Goal: Task Accomplishment & Management: Complete application form

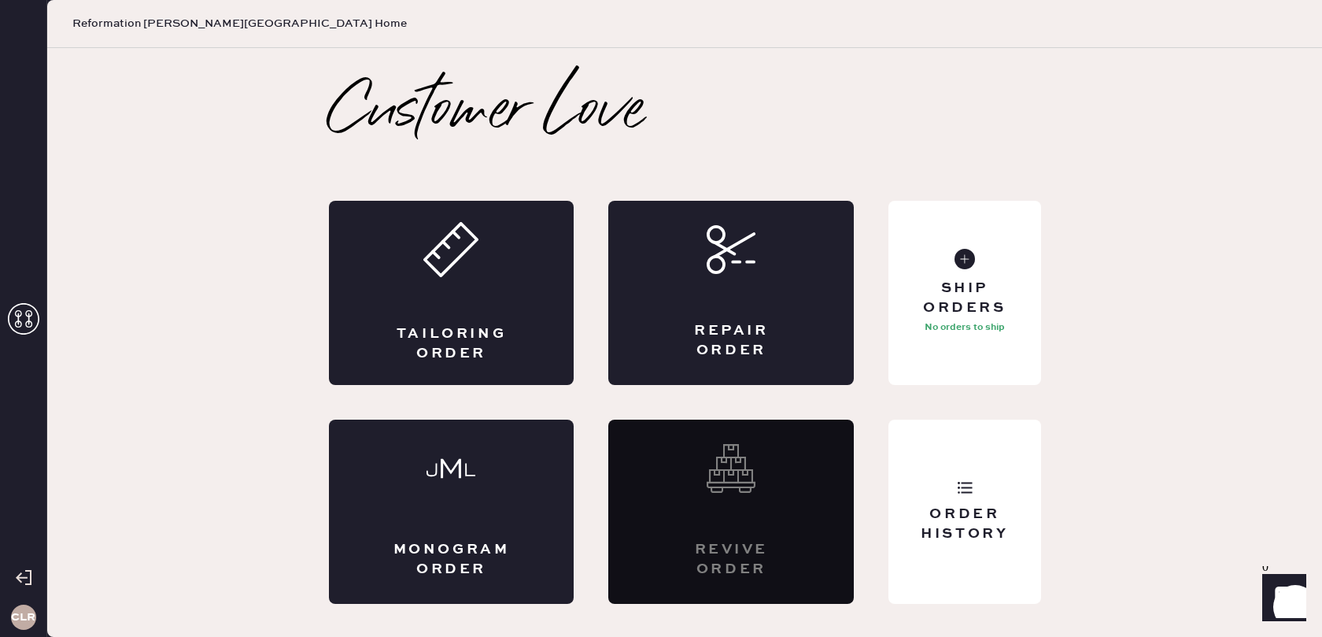
click at [19, 307] on icon at bounding box center [23, 318] width 31 height 31
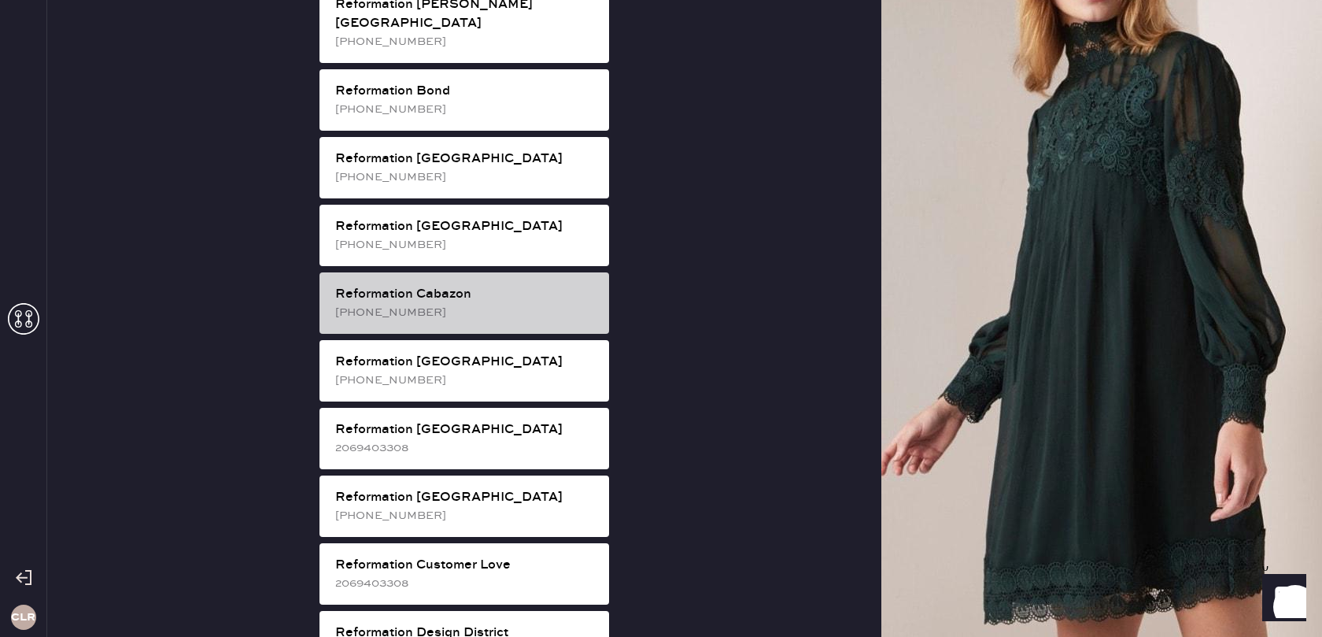
scroll to position [375, 0]
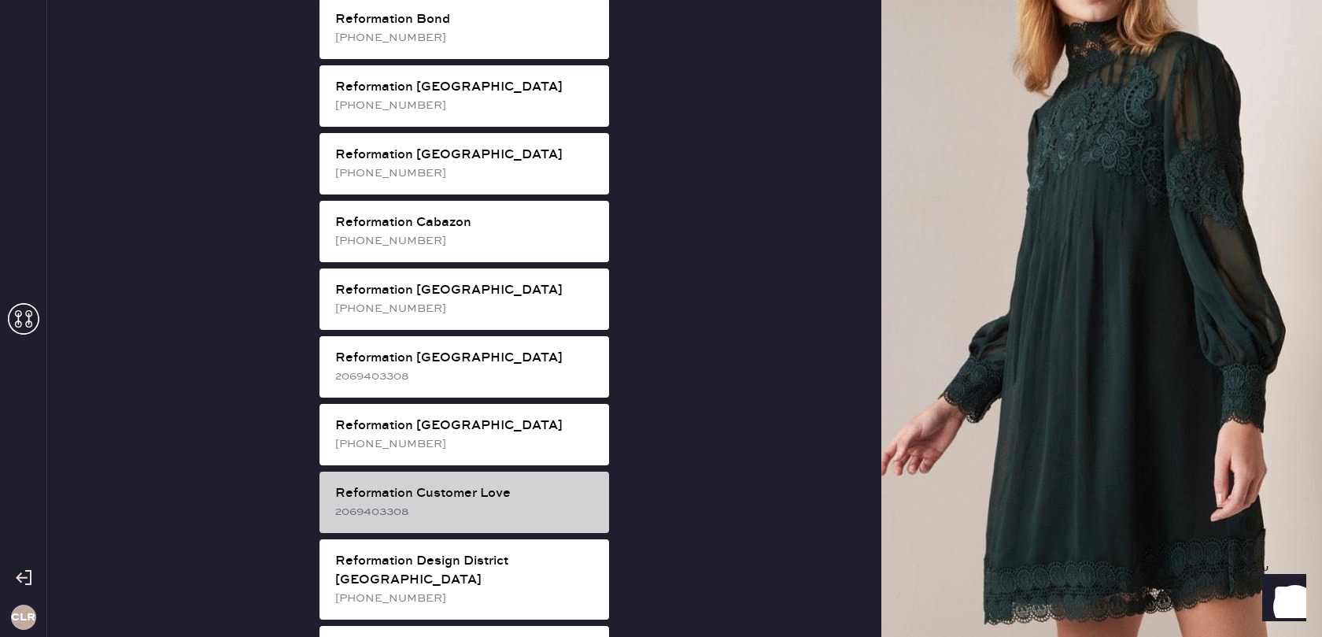
click at [485, 484] on div "Reformation Customer Love" at bounding box center [465, 493] width 261 height 19
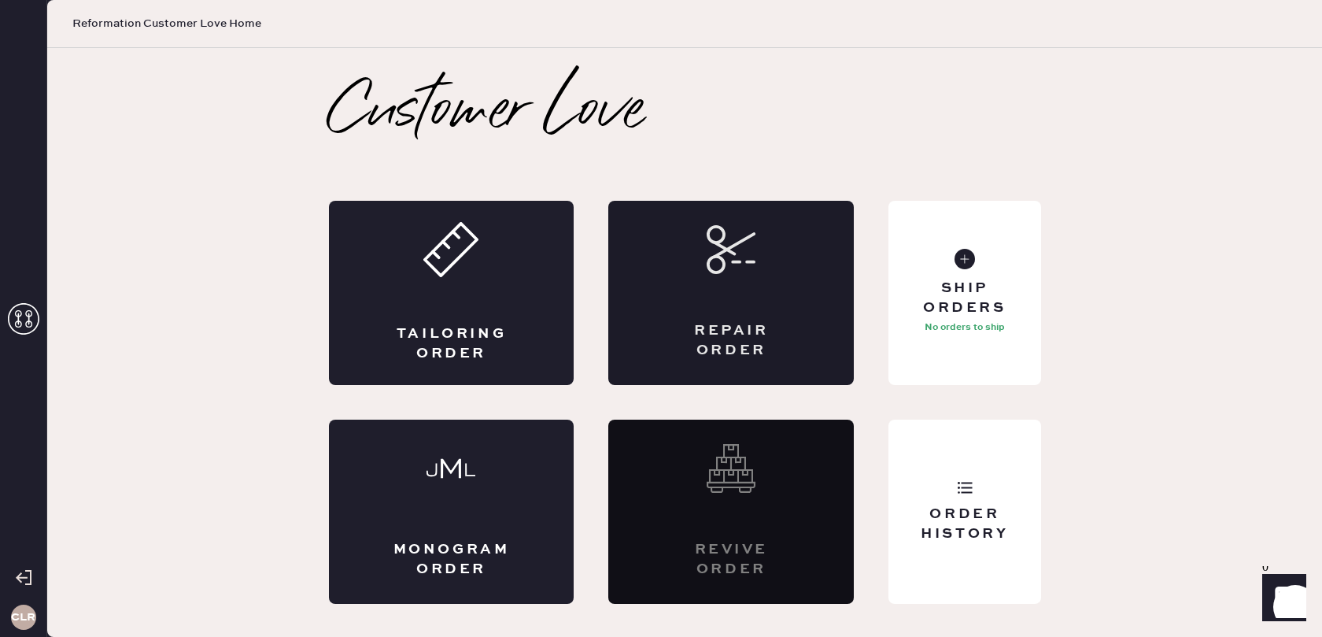
click at [749, 322] on div "Repair Order" at bounding box center [731, 340] width 120 height 39
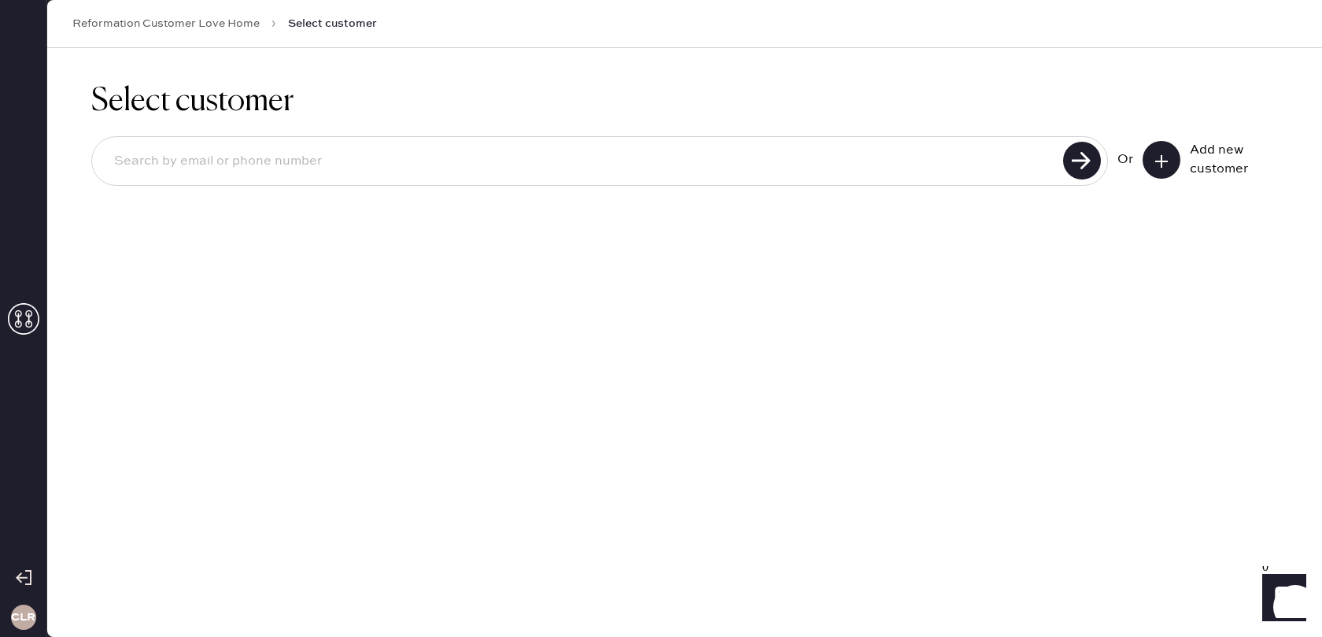
paste input "[EMAIL_ADDRESS][DOMAIN_NAME]"
click at [500, 164] on input "[EMAIL_ADDRESS][DOMAIN_NAME]" at bounding box center [580, 161] width 957 height 36
type input "[EMAIL_ADDRESS][DOMAIN_NAME]"
click at [1083, 165] on use at bounding box center [1082, 161] width 38 height 38
click at [1162, 163] on icon at bounding box center [1162, 161] width 16 height 16
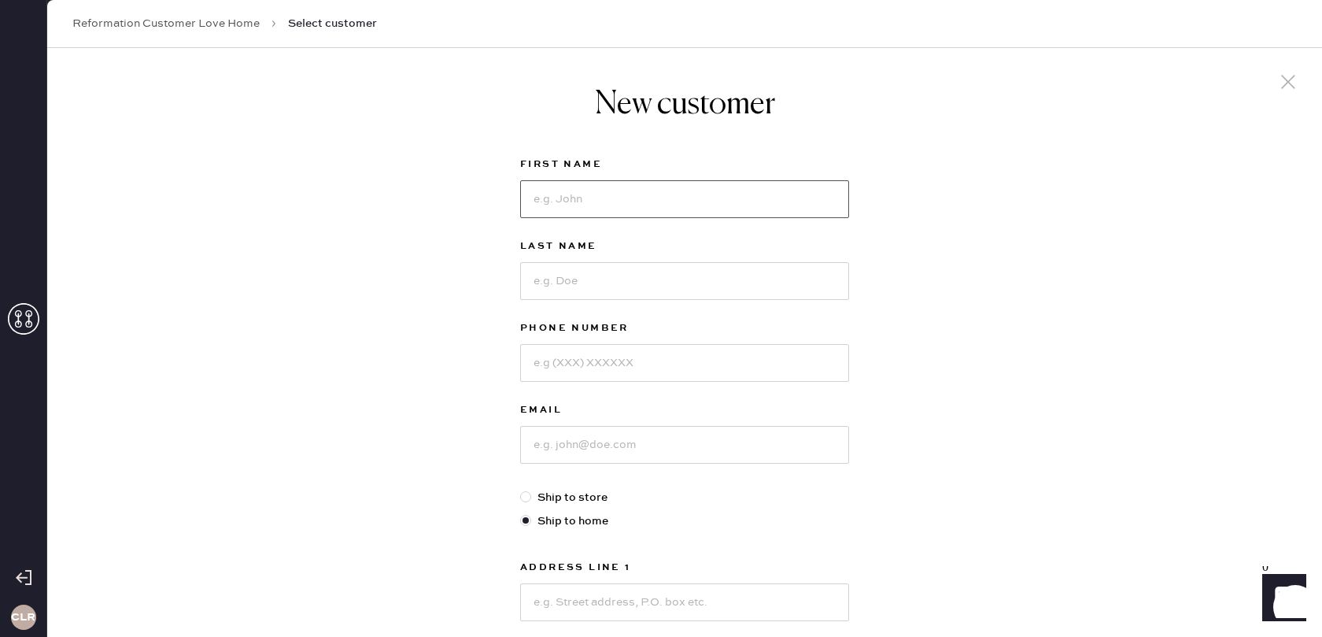
click at [644, 193] on input at bounding box center [684, 199] width 329 height 38
paste input "[PERSON_NAME]"
click at [577, 199] on input "[PERSON_NAME]" at bounding box center [684, 199] width 329 height 38
type input "[PERSON_NAME]"
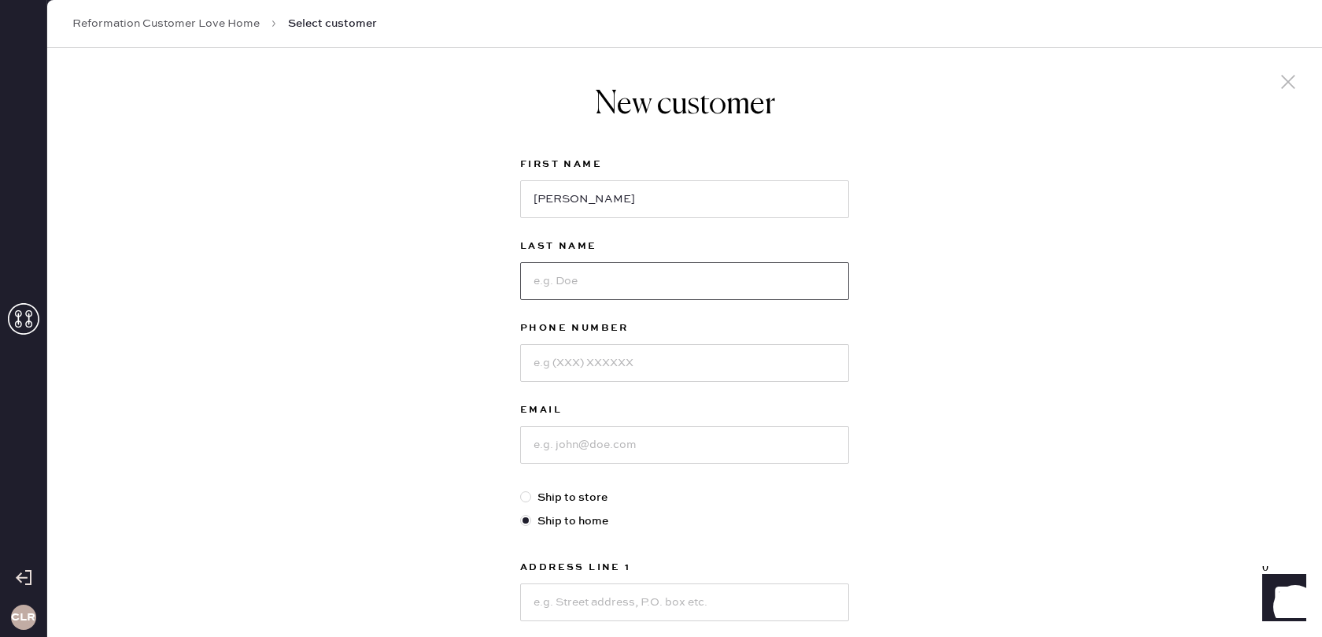
click at [615, 271] on input at bounding box center [684, 281] width 329 height 38
paste input "Qiu"
type input "Qiu"
click at [582, 356] on input at bounding box center [684, 363] width 329 height 38
paste input "6465106871"
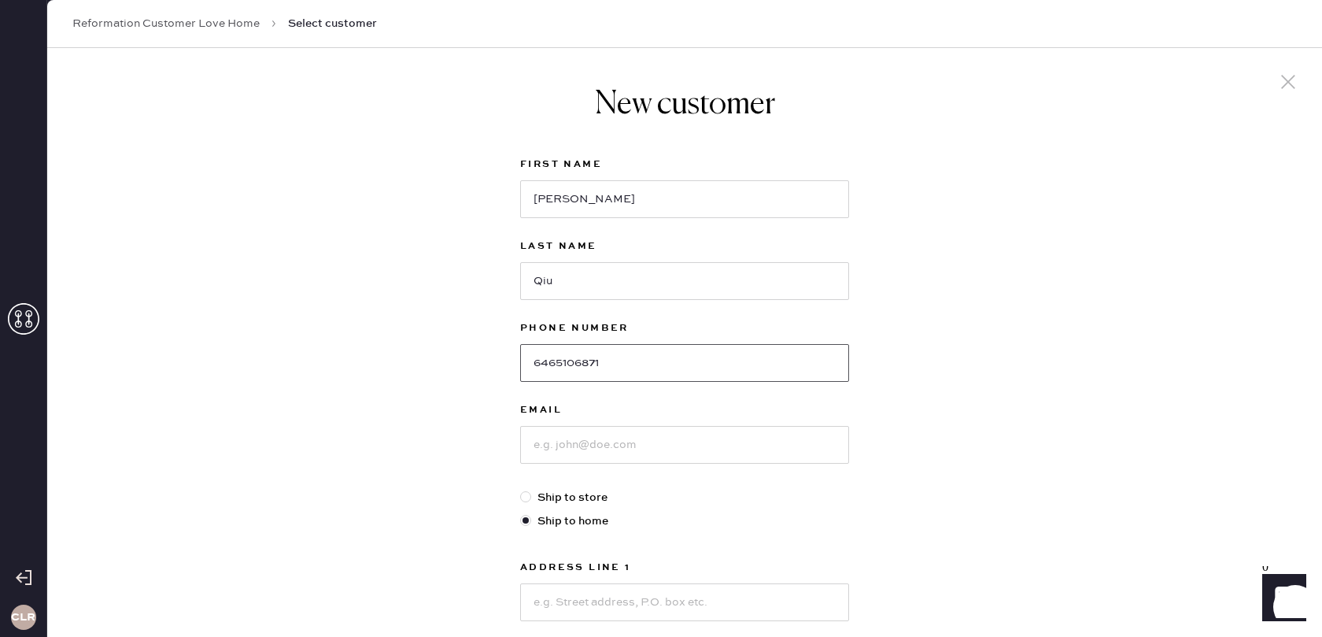
type input "6465106871"
click at [635, 433] on input at bounding box center [684, 445] width 329 height 38
paste input "[EMAIL_ADDRESS][DOMAIN_NAME]"
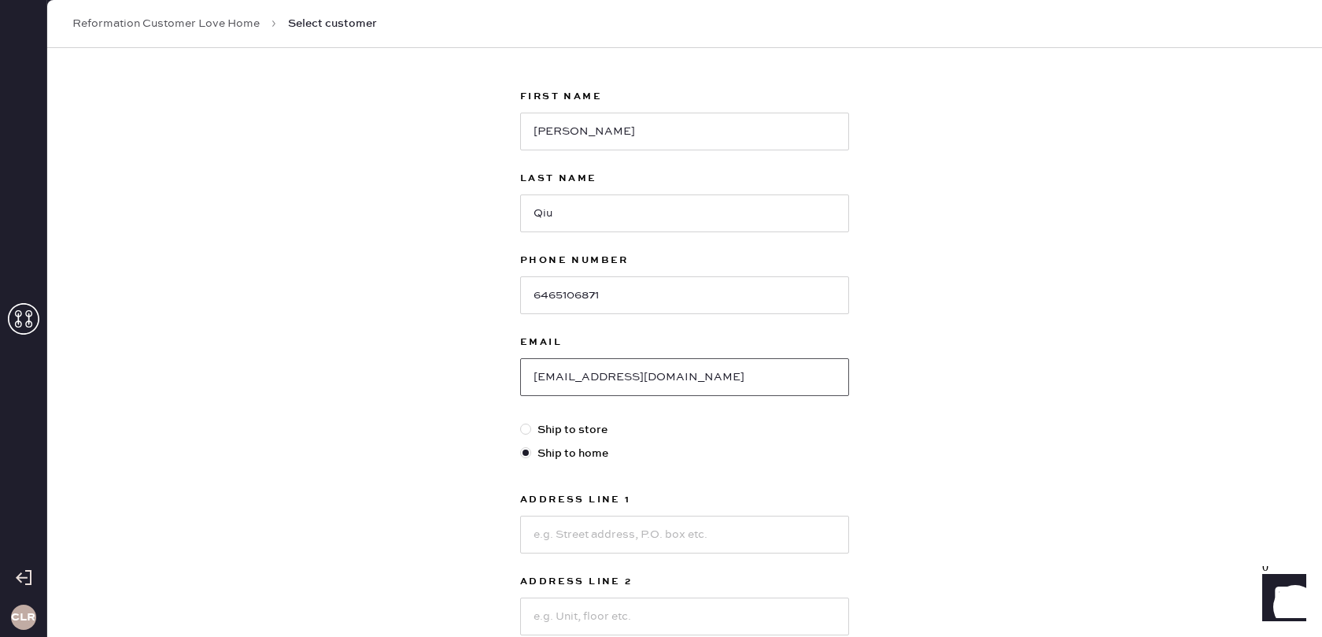
type input "[EMAIL_ADDRESS][DOMAIN_NAME]"
click at [599, 536] on input at bounding box center [684, 534] width 329 height 38
paste input "[STREET_ADDRESS][PERSON_NAME]"
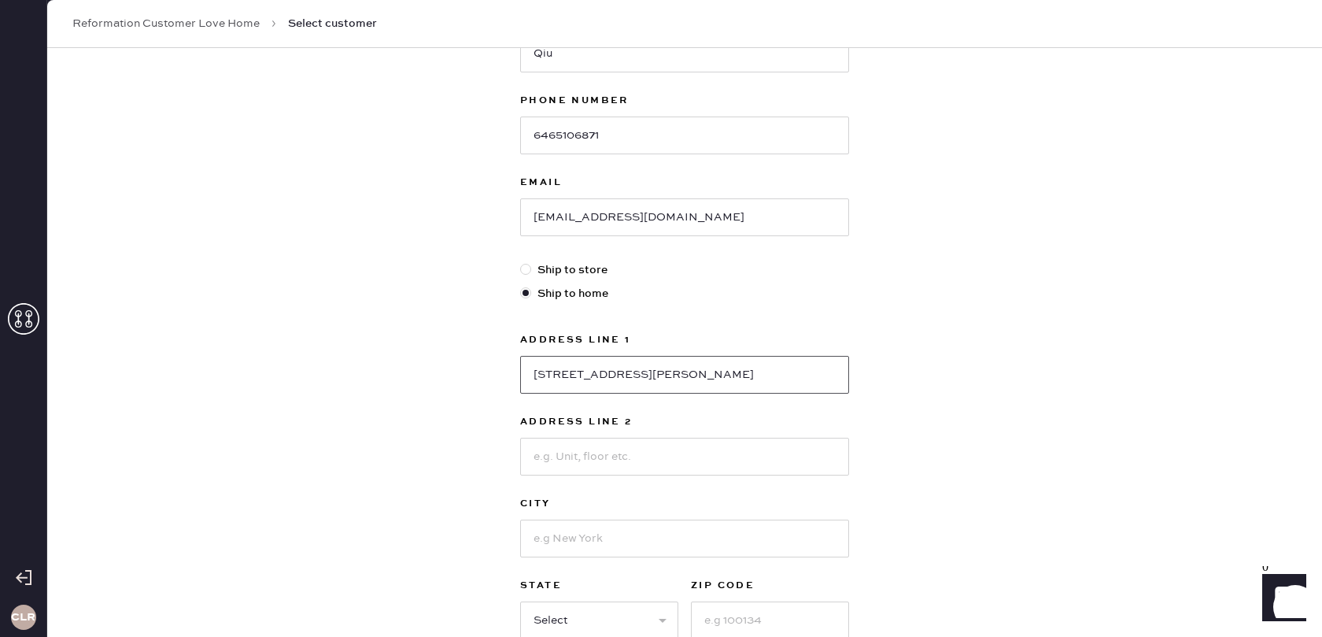
scroll to position [231, 0]
type input "[STREET_ADDRESS][PERSON_NAME]"
click at [600, 608] on select "Select AK AL AR AZ CA CO CT [GEOGRAPHIC_DATA] DE FL [GEOGRAPHIC_DATA] HI [GEOGR…" at bounding box center [599, 616] width 158 height 38
select select "NY"
click at [520, 597] on select "Select AK AL AR AZ CA CO CT [GEOGRAPHIC_DATA] DE FL [GEOGRAPHIC_DATA] HI [GEOGR…" at bounding box center [599, 616] width 158 height 38
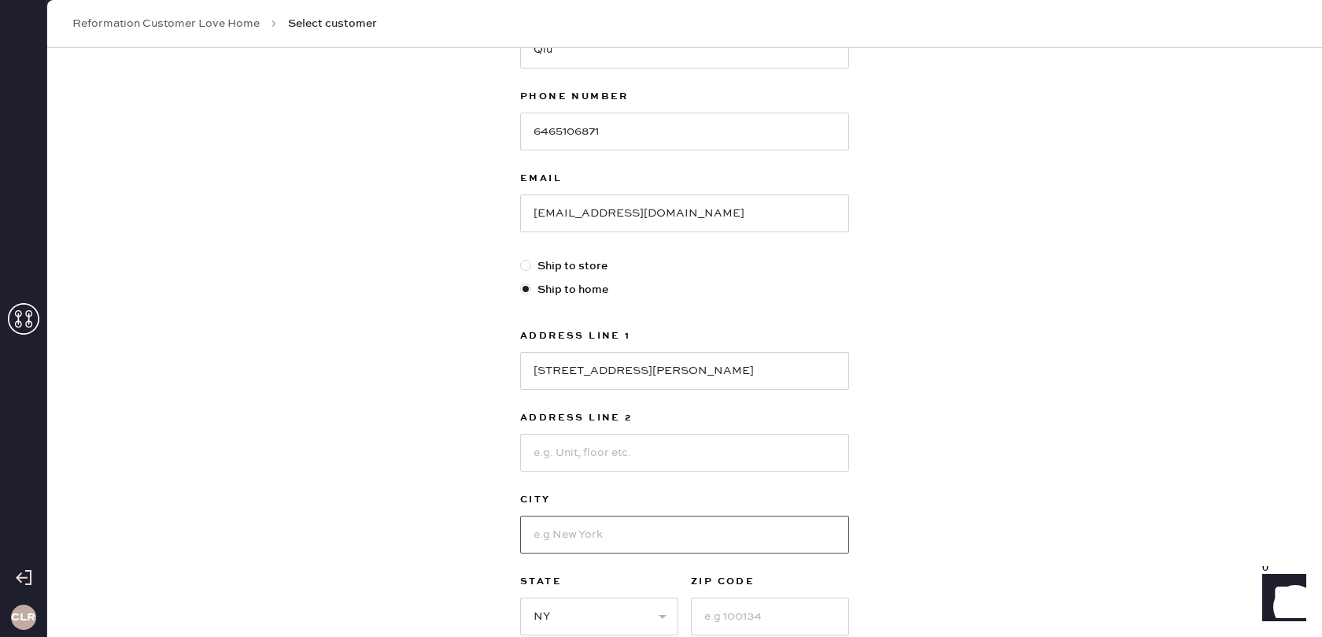
click at [593, 536] on input at bounding box center [684, 534] width 329 height 38
type input "[GEOGRAPHIC_DATA]"
drag, startPoint x: 733, startPoint y: 614, endPoint x: 744, endPoint y: 611, distance: 10.7
click at [733, 613] on input at bounding box center [770, 616] width 158 height 38
paste input "10314"
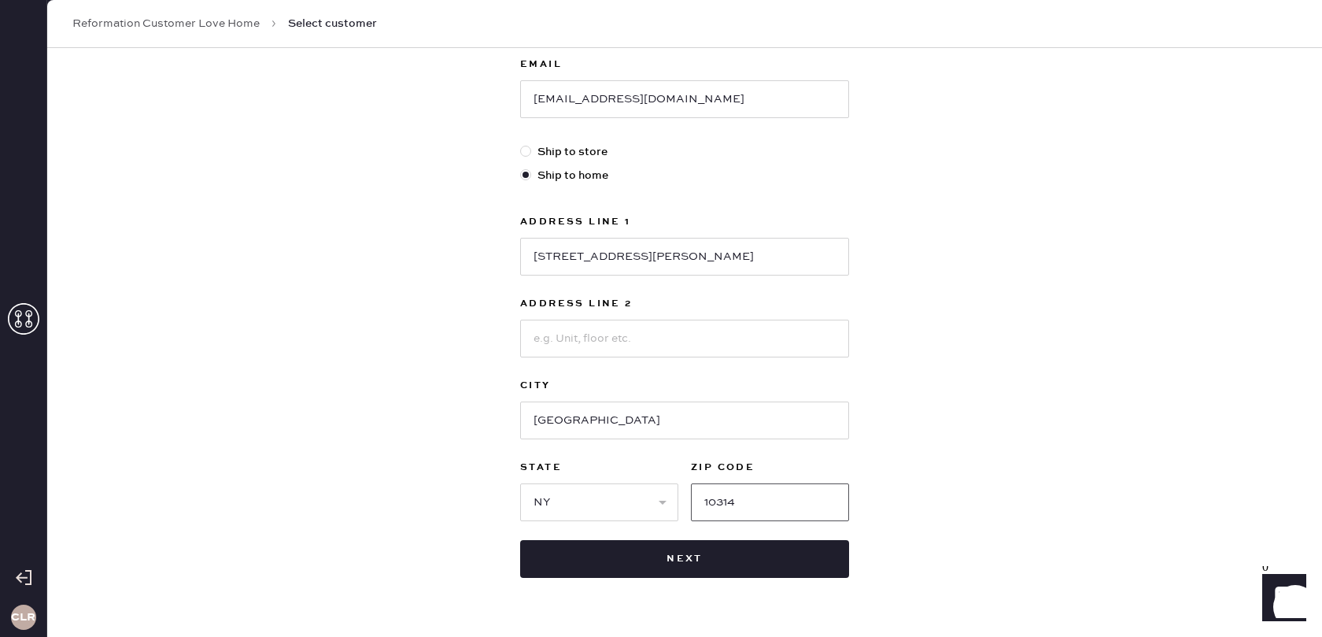
scroll to position [387, 0]
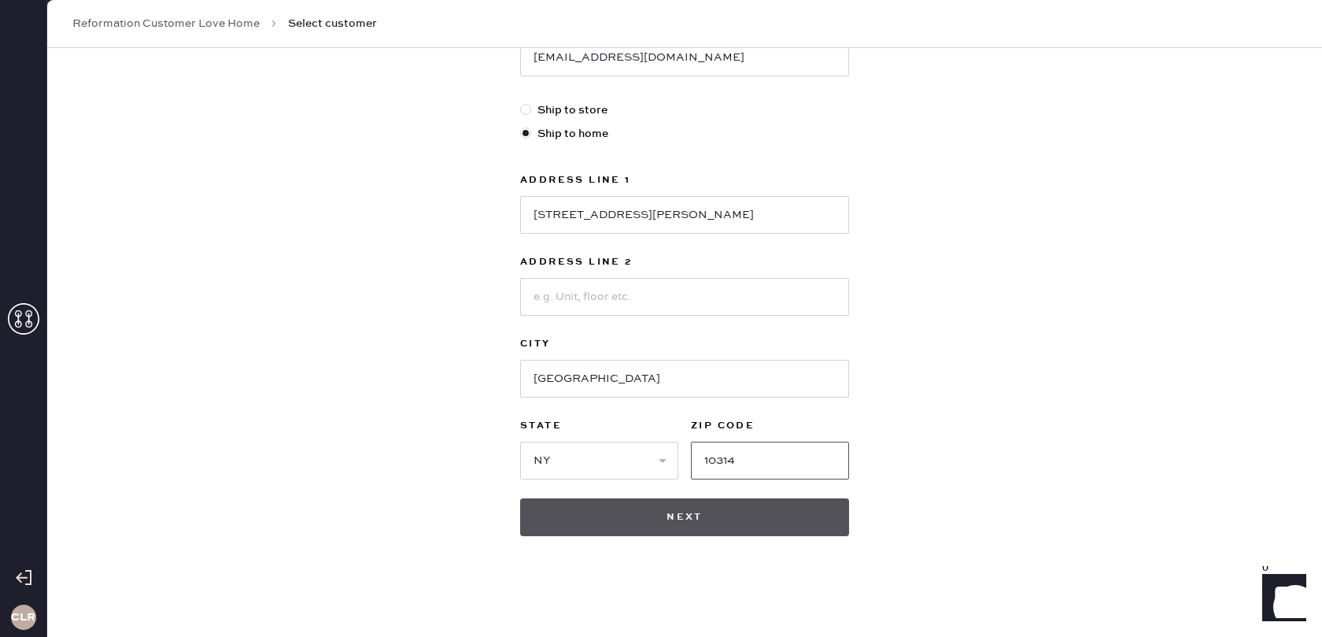
type input "10314"
click at [681, 515] on button "Next" at bounding box center [684, 517] width 329 height 38
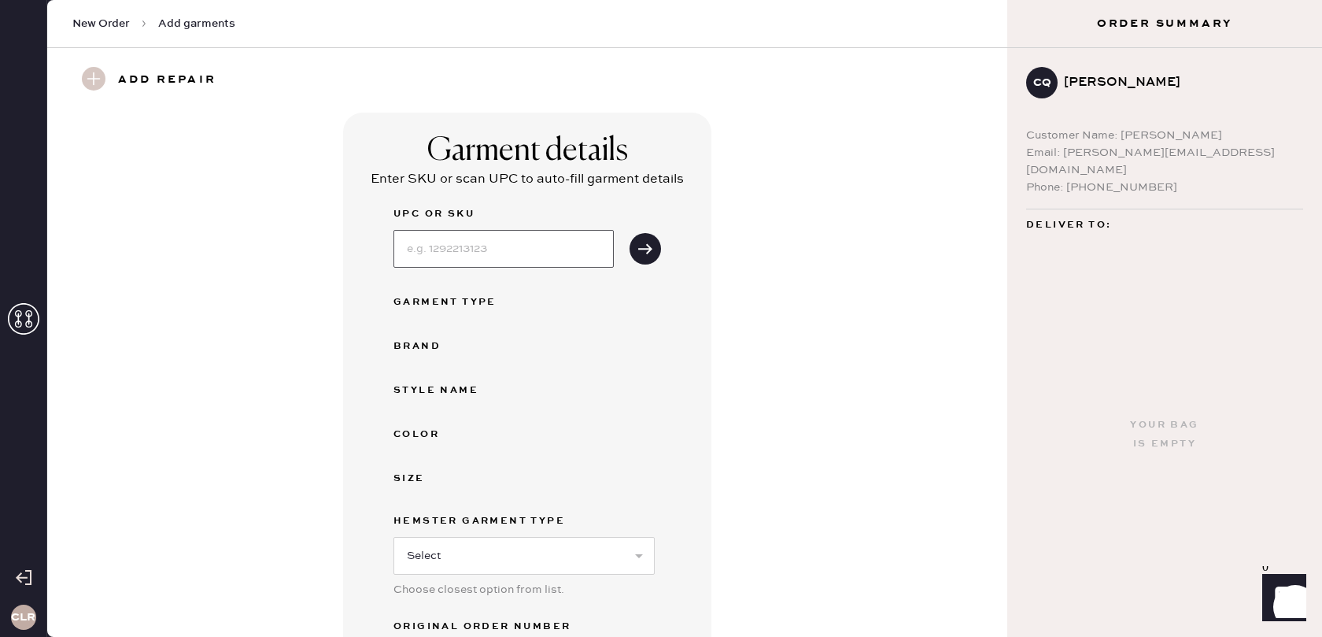
click at [563, 246] on input at bounding box center [503, 249] width 220 height 38
paste input "1316091IVO002"
type input "1316091IVO002"
click at [637, 249] on icon "submit" at bounding box center [645, 249] width 16 height 16
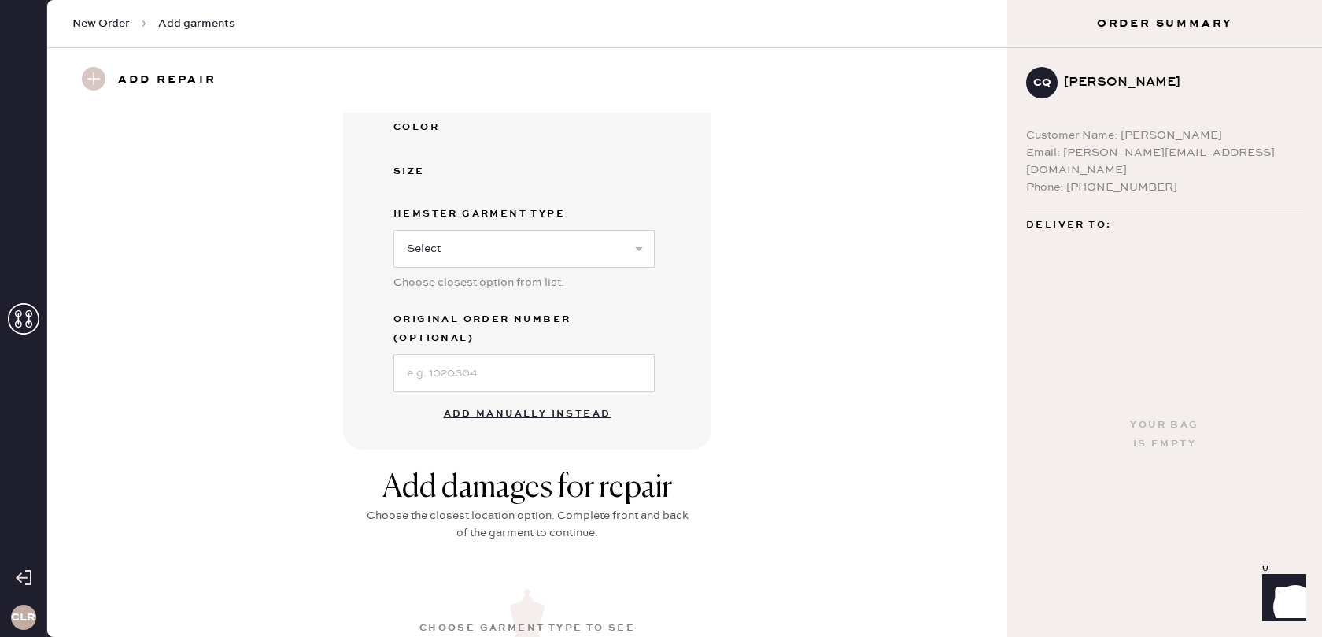
click at [559, 398] on button "Add manually instead" at bounding box center [527, 413] width 186 height 31
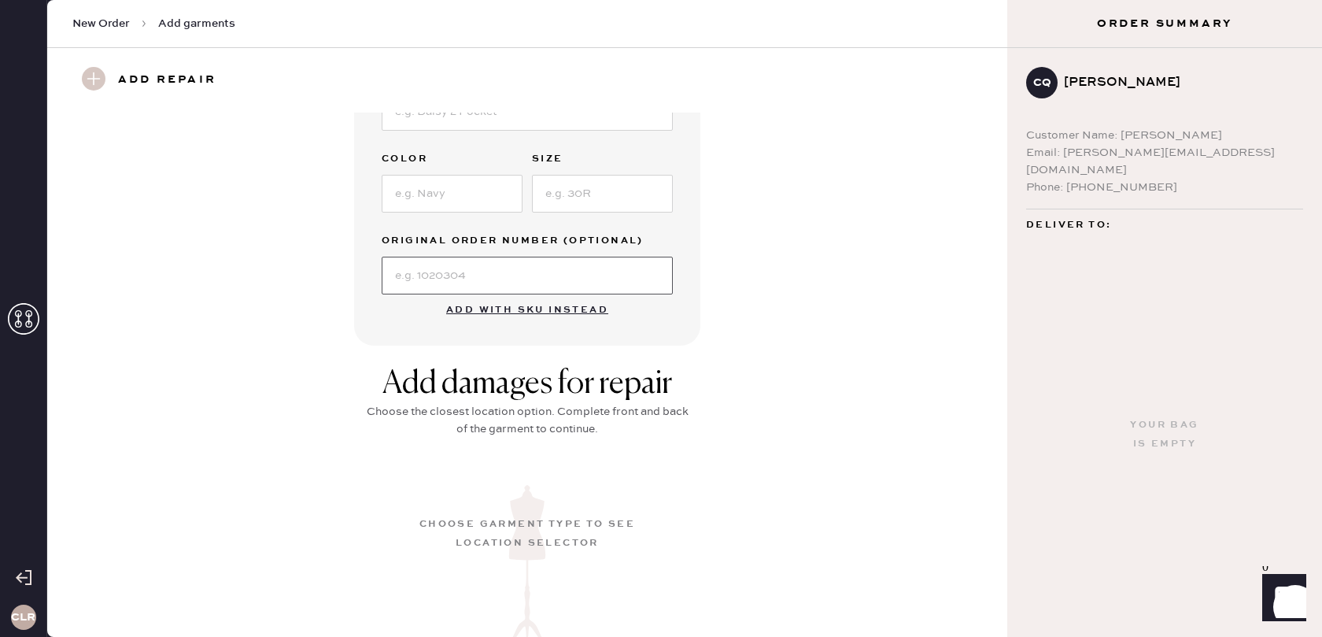
click at [491, 266] on input at bounding box center [527, 276] width 291 height 38
paste input "S14900729"
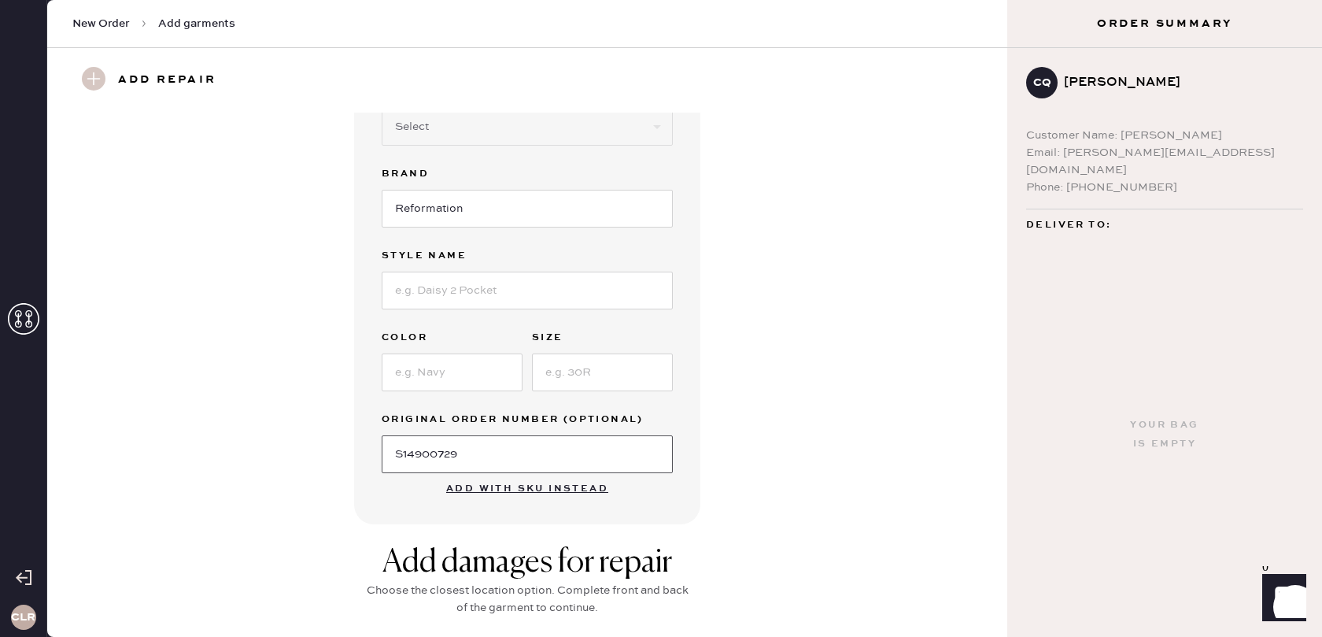
scroll to position [0, 0]
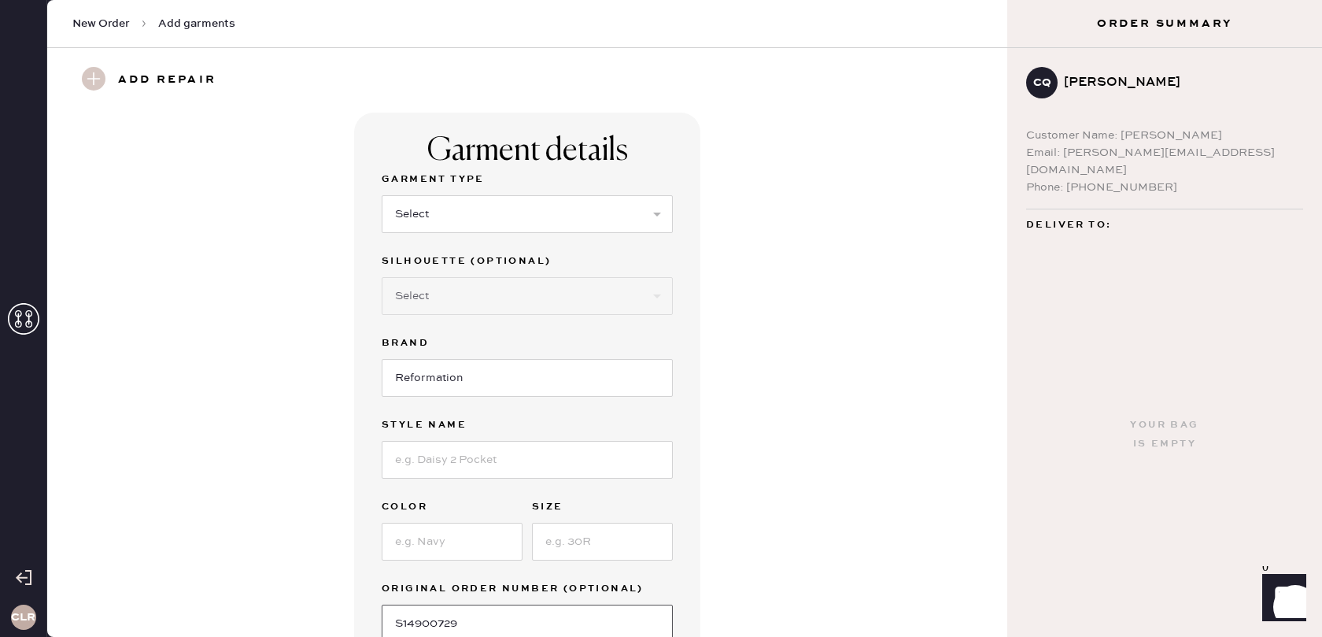
type input "S14900729"
click at [474, 228] on select "Select Basic Skirt Jeans Leggings Pants Shorts Basic Sleeved Dress Basic Sleeve…" at bounding box center [527, 214] width 291 height 38
select select "4"
click at [382, 195] on select "Select Basic Skirt Jeans Leggings Pants Shorts Basic Sleeved Dress Basic Sleeve…" at bounding box center [527, 214] width 291 height 38
click at [504, 301] on select "Select Joggers Shorts Cropped Flare Boot Cut Straight Skinny Other" at bounding box center [527, 296] width 291 height 38
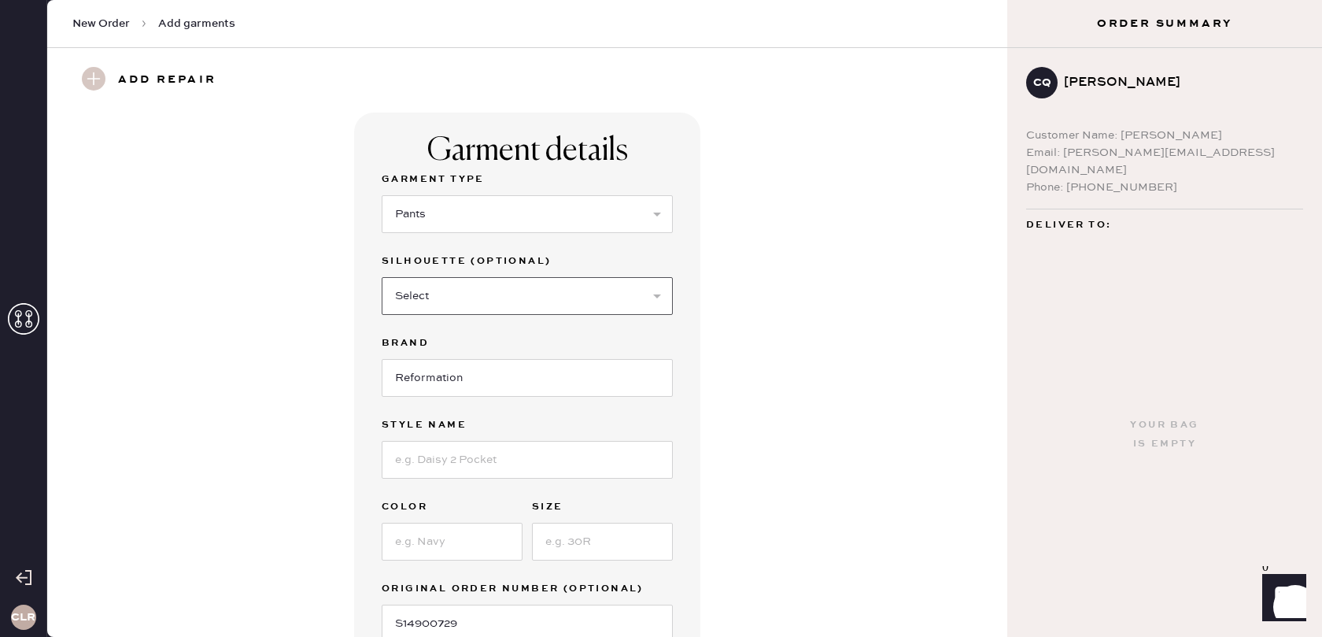
select select "13"
click at [382, 277] on select "Select Joggers Shorts Cropped Flare Boot Cut Straight Skinny Other" at bounding box center [527, 296] width 291 height 38
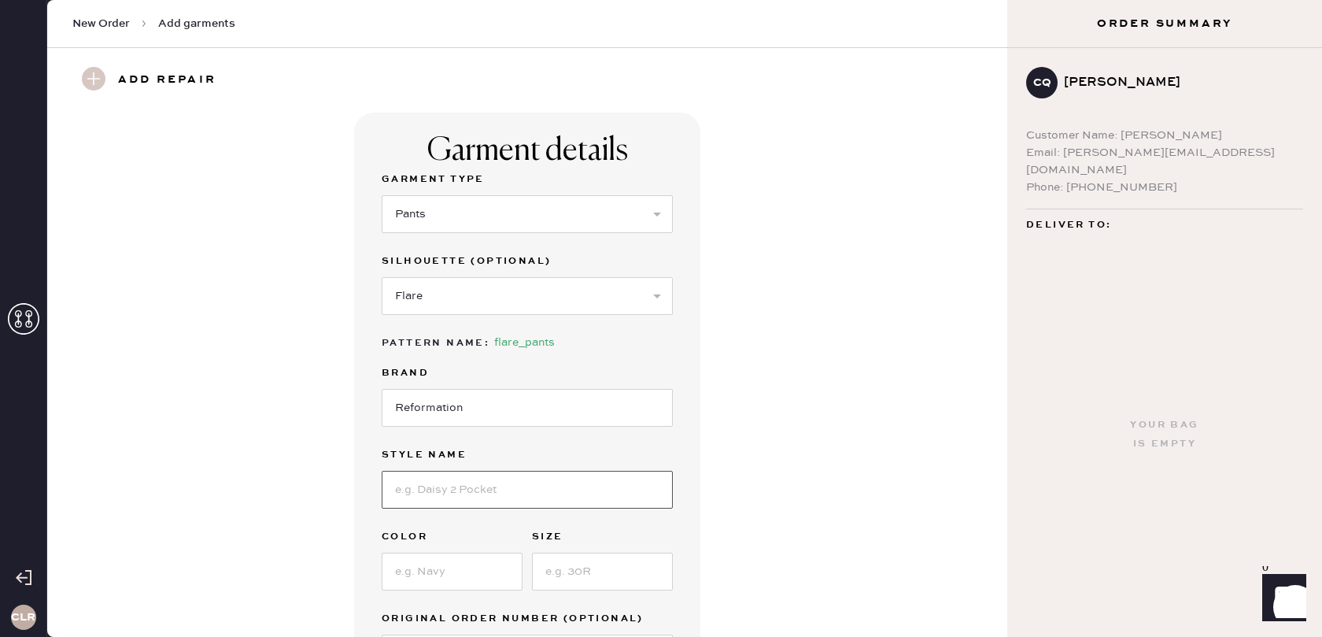
click at [497, 479] on input at bounding box center [527, 490] width 291 height 38
click at [465, 494] on input at bounding box center [527, 490] width 291 height 38
paste input "Auggie Pant"
type input "Auggie Pant"
click at [443, 571] on input at bounding box center [452, 571] width 141 height 38
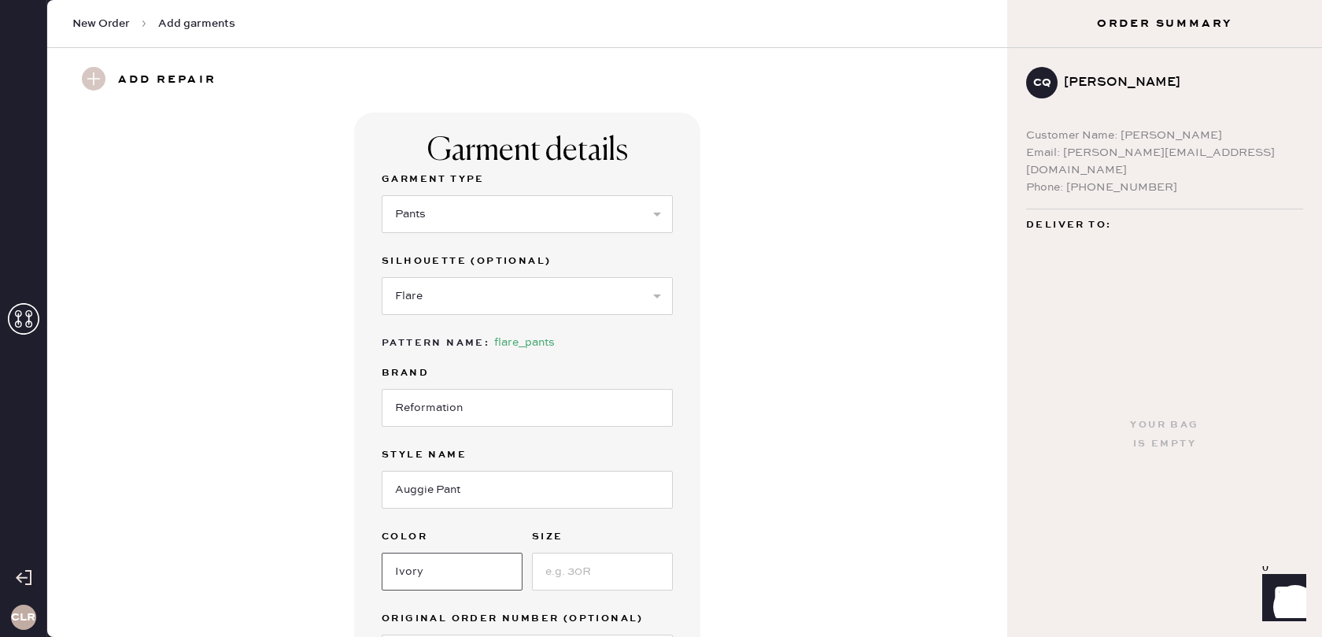
type input "Ivory"
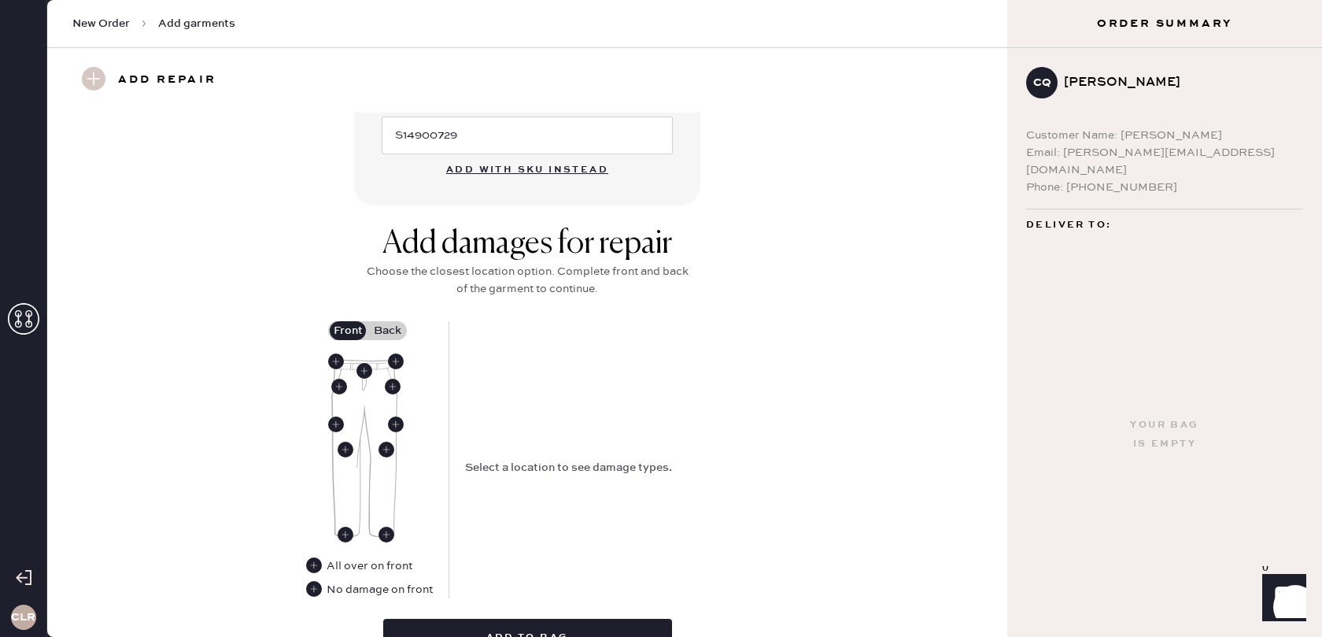
scroll to position [519, 0]
type input "2"
click at [349, 533] on use at bounding box center [346, 534] width 16 height 16
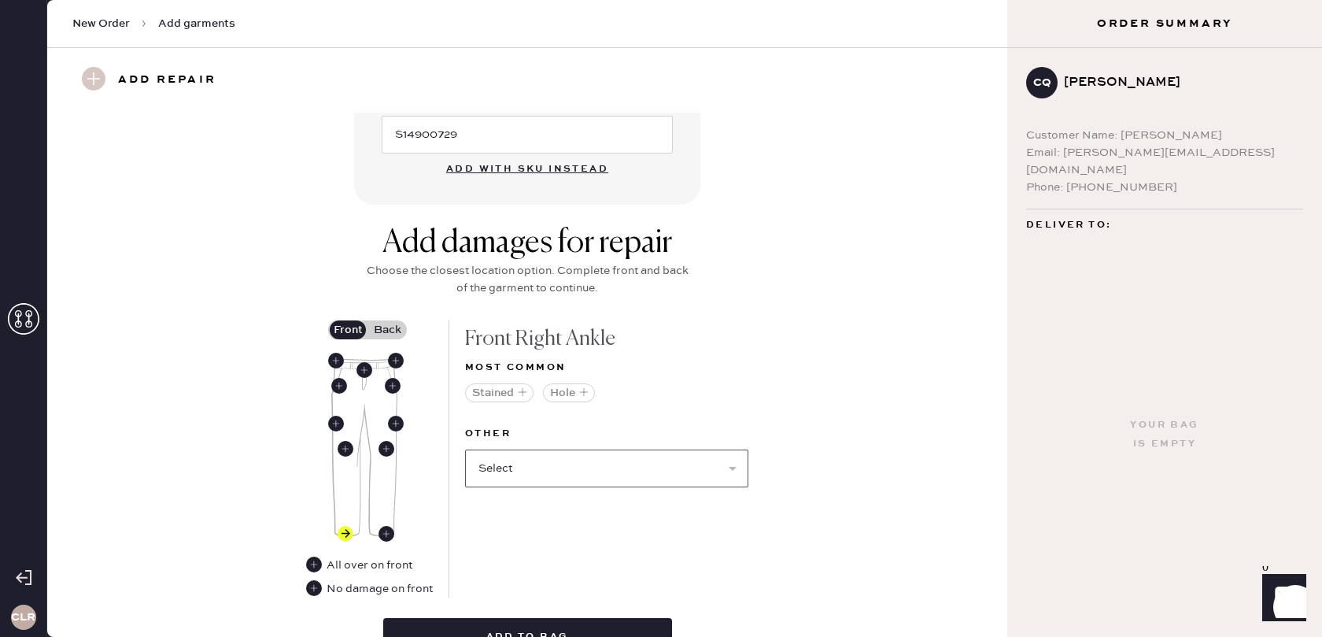
click at [559, 455] on select "Select Broken / Ripped Hem Broken Beads Broken Belt Loop Broken Button Broken E…" at bounding box center [606, 468] width 283 height 38
select select "1706"
click at [465, 449] on select "Select Broken / Ripped Hem Broken Beads Broken Belt Loop Broken Button Broken E…" at bounding box center [606, 468] width 283 height 38
click at [390, 534] on use at bounding box center [386, 534] width 16 height 16
click at [566, 394] on button "Hole" at bounding box center [569, 392] width 52 height 19
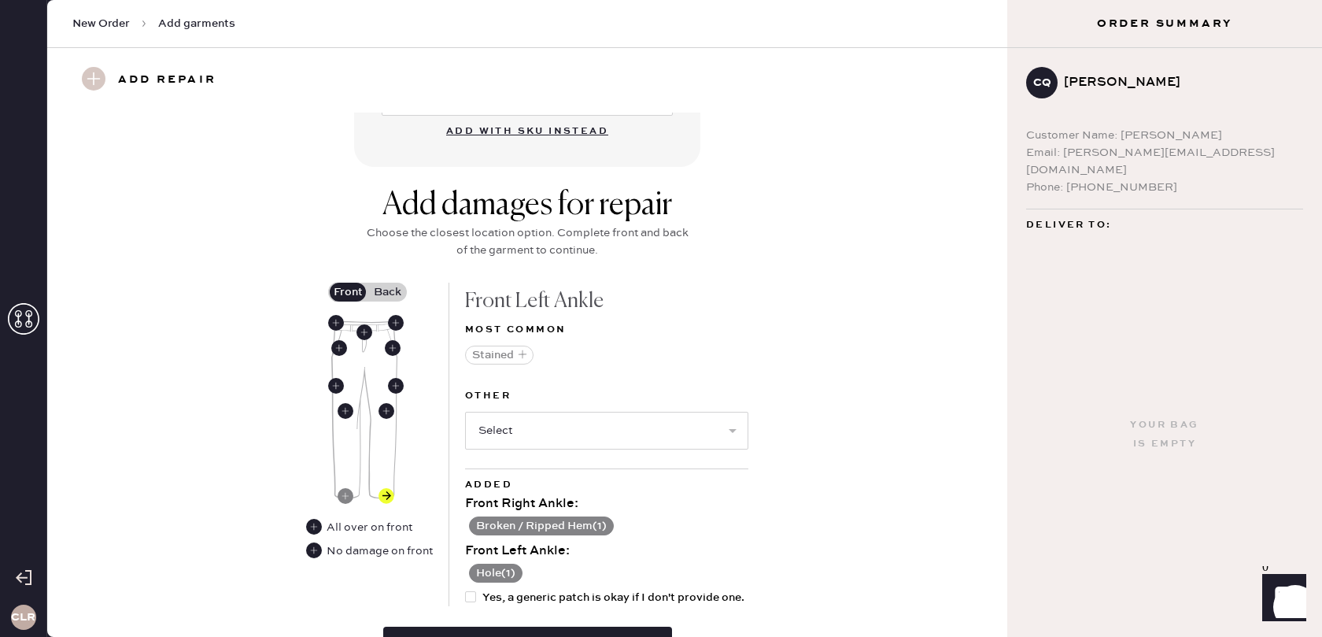
click at [504, 571] on button "Hole ( 1 )" at bounding box center [496, 572] width 54 height 19
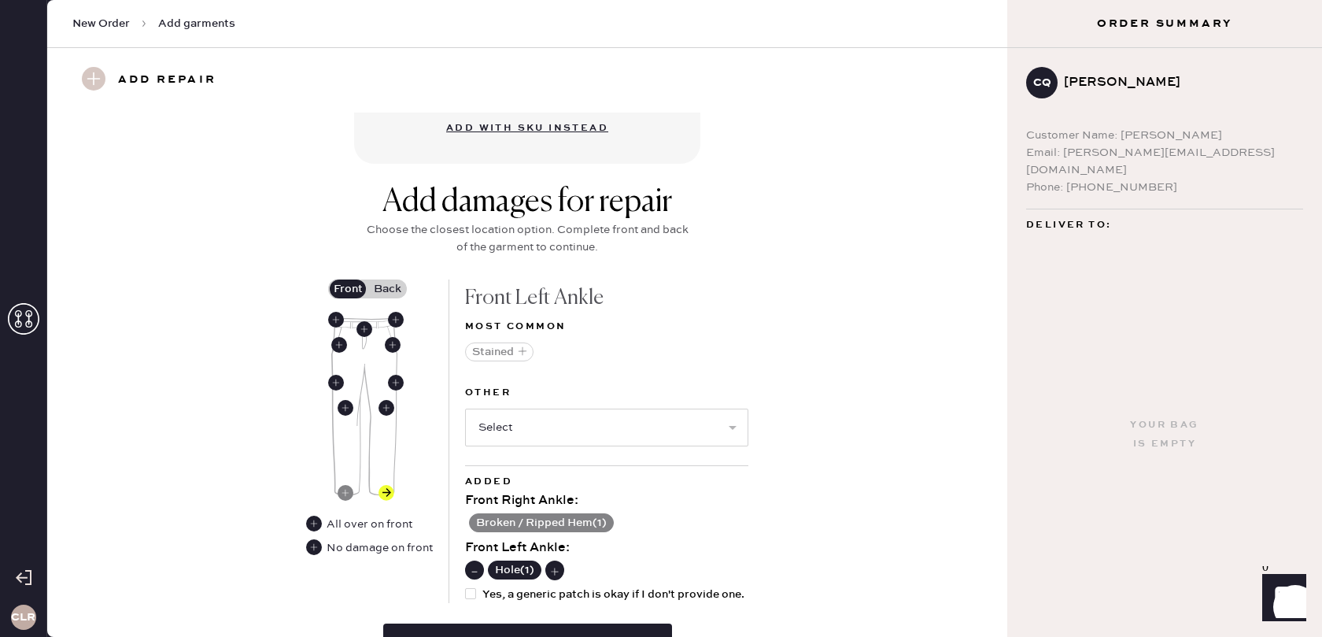
click at [473, 569] on use at bounding box center [475, 571] width 16 height 16
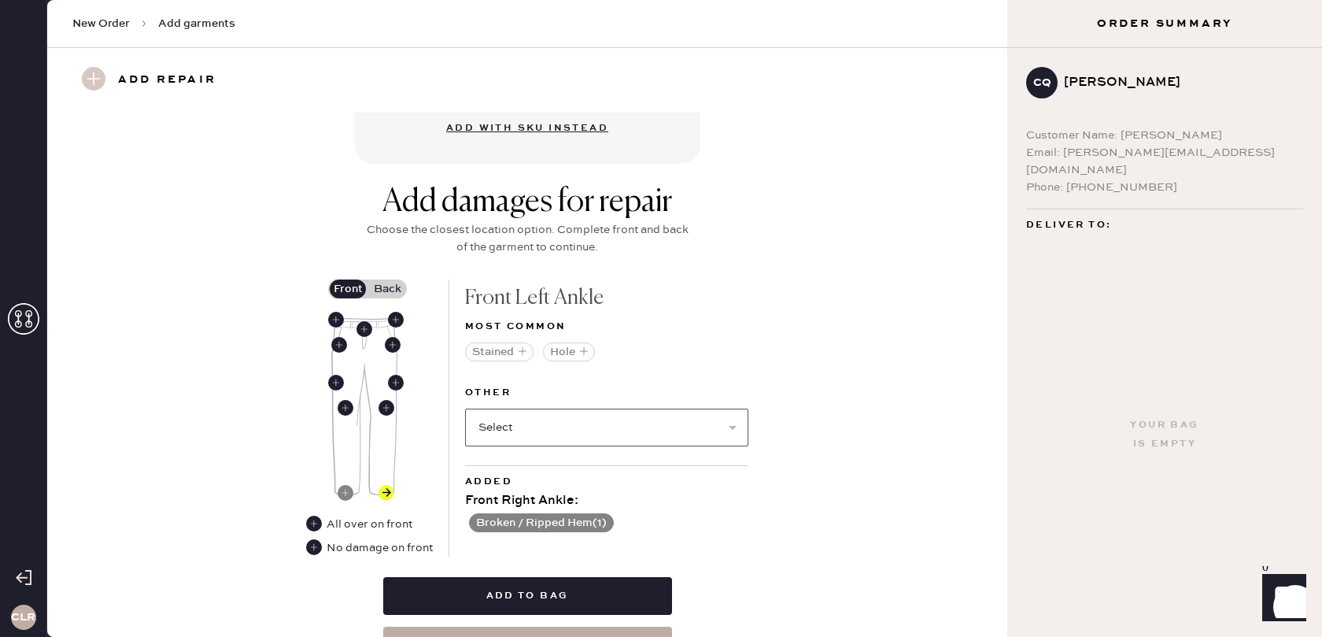
click at [524, 429] on select "Select Broken / Ripped Hem Broken Beads Broken Belt Loop Broken Button Broken E…" at bounding box center [606, 427] width 283 height 38
select select "1706"
click at [465, 408] on select "Select Broken / Ripped Hem Broken Beads Broken Belt Loop Broken Button Broken E…" at bounding box center [606, 427] width 283 height 38
select select
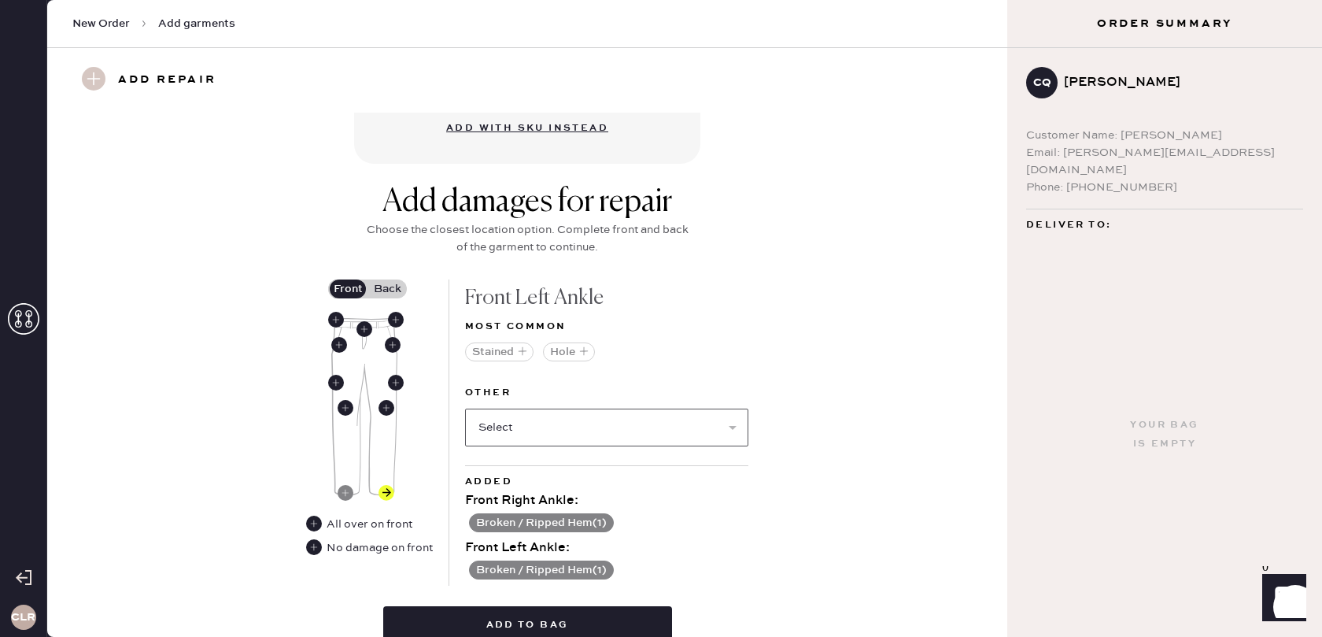
click at [590, 430] on select "Select Broken Beads Broken Belt Loop Broken Button Broken Elastic Broken Hook &…" at bounding box center [606, 427] width 283 height 38
click at [395, 287] on label "Back" at bounding box center [386, 288] width 39 height 19
click at [387, 289] on input "Back" at bounding box center [387, 289] width 0 height 0
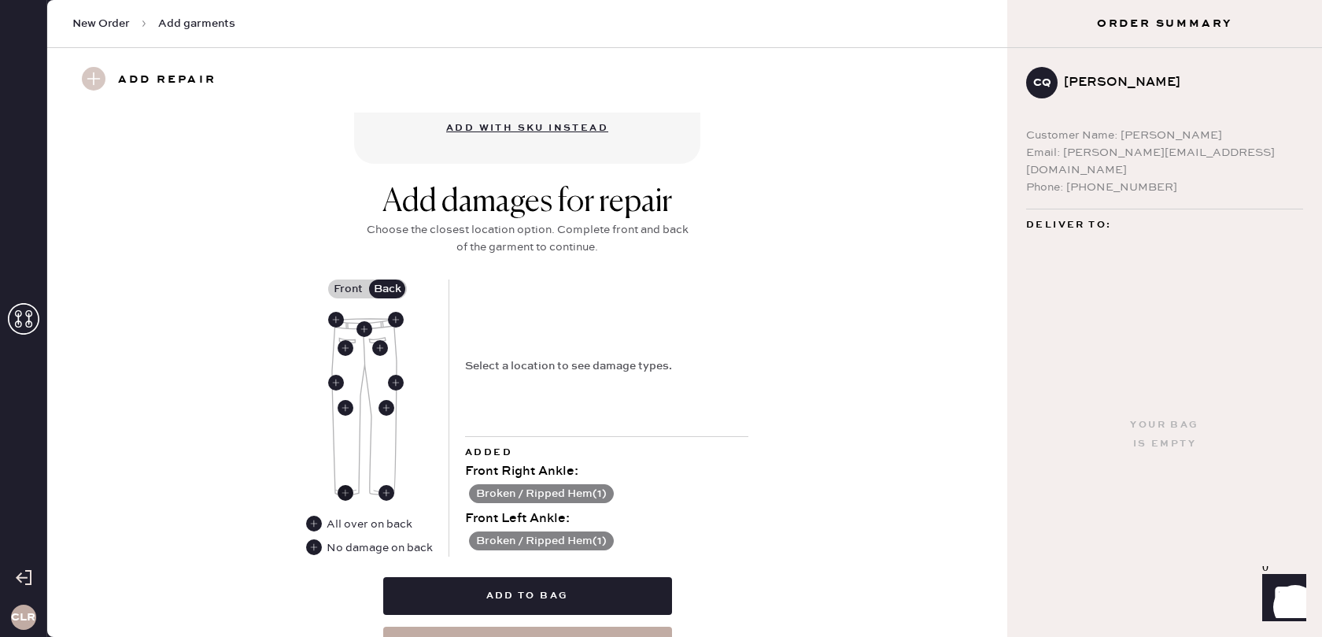
click at [342, 491] on use at bounding box center [346, 493] width 16 height 16
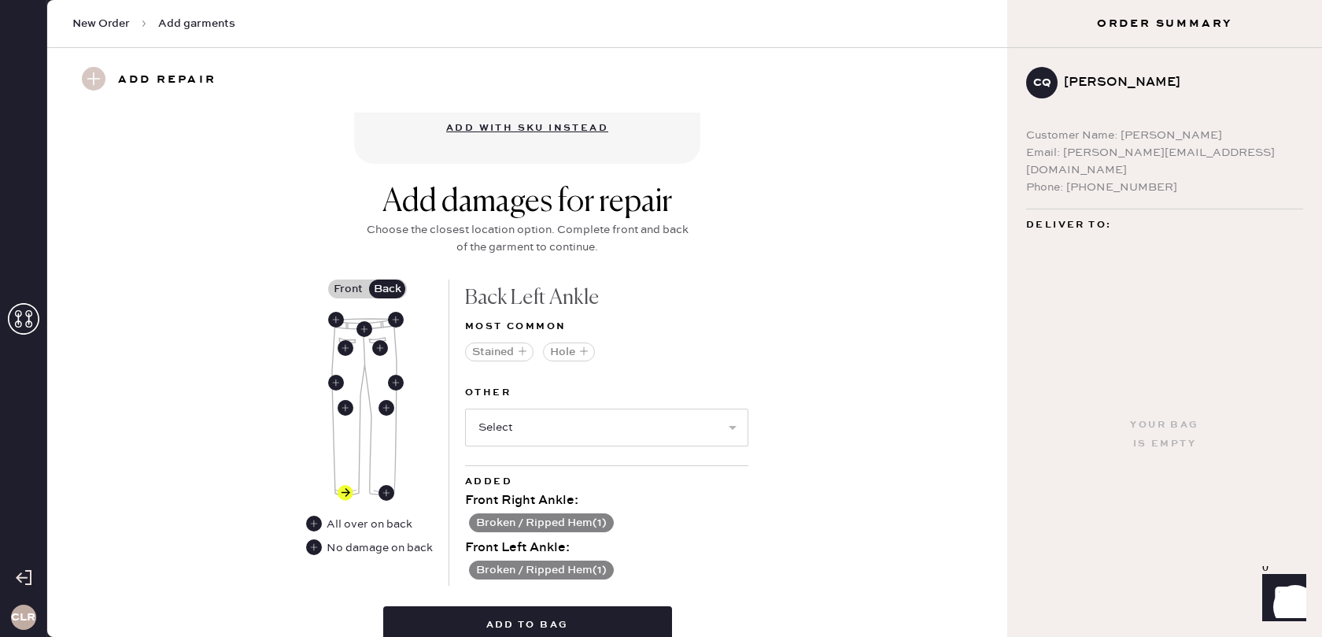
click at [518, 351] on icon "button" at bounding box center [522, 350] width 9 height 9
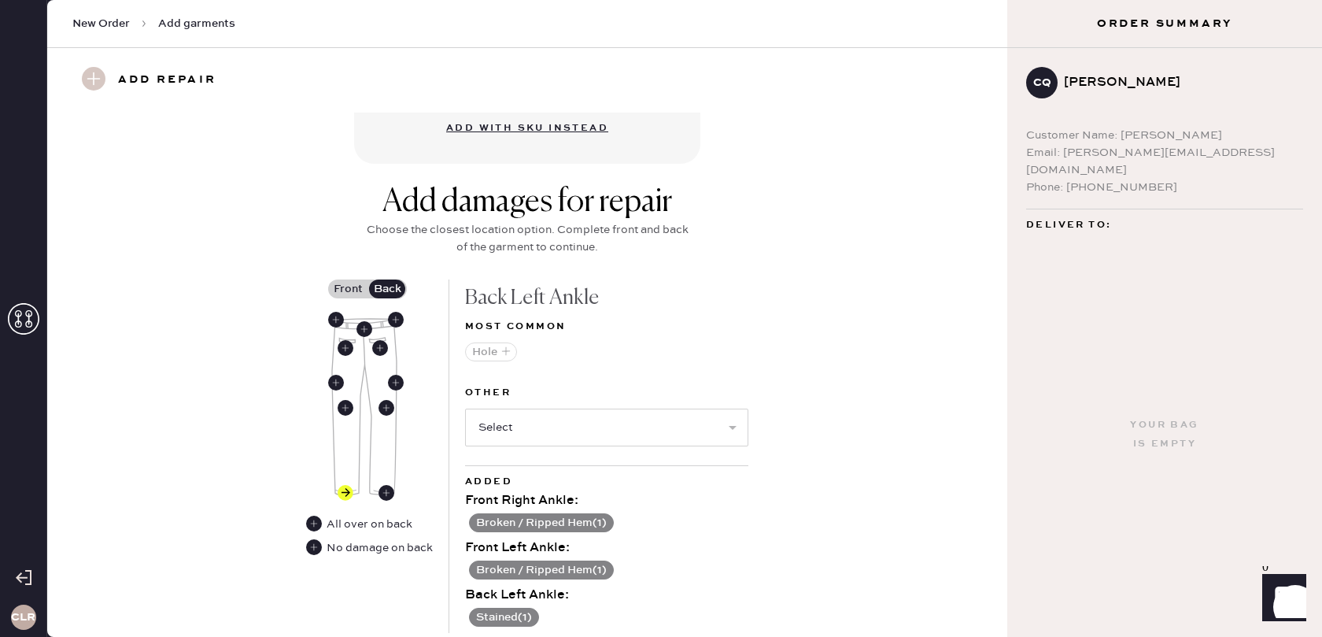
click at [502, 347] on icon "button" at bounding box center [505, 350] width 9 height 9
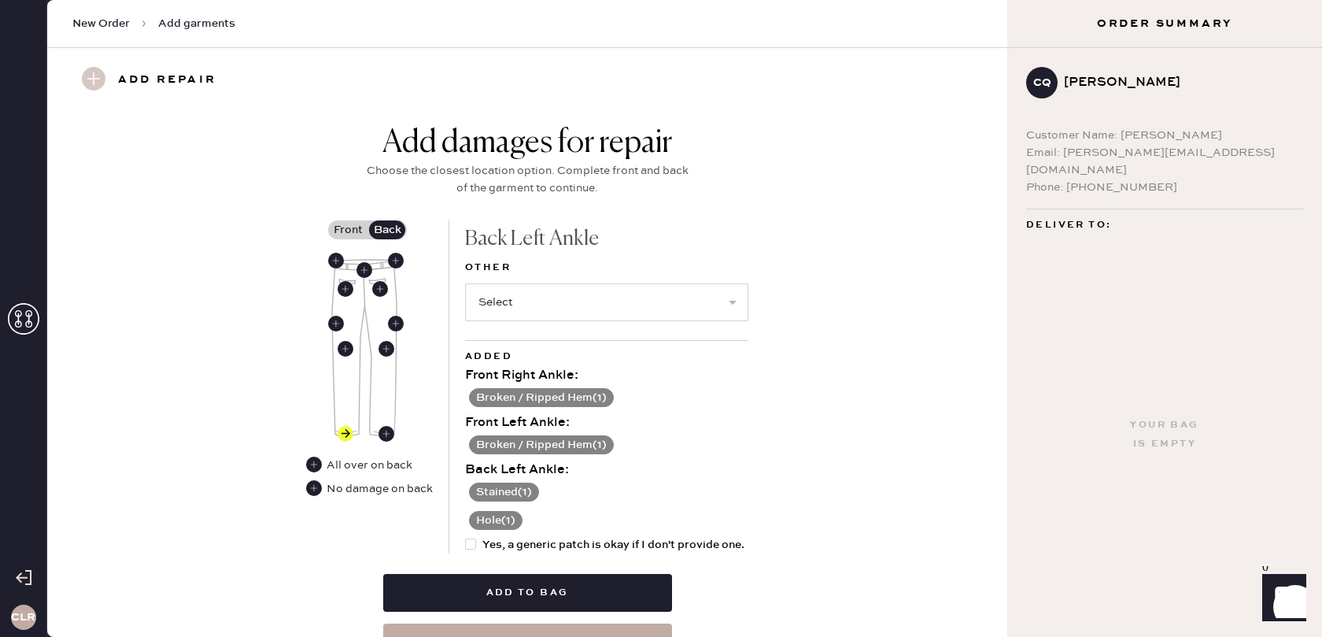
click at [507, 492] on button "Stained ( 1 )" at bounding box center [504, 491] width 70 height 19
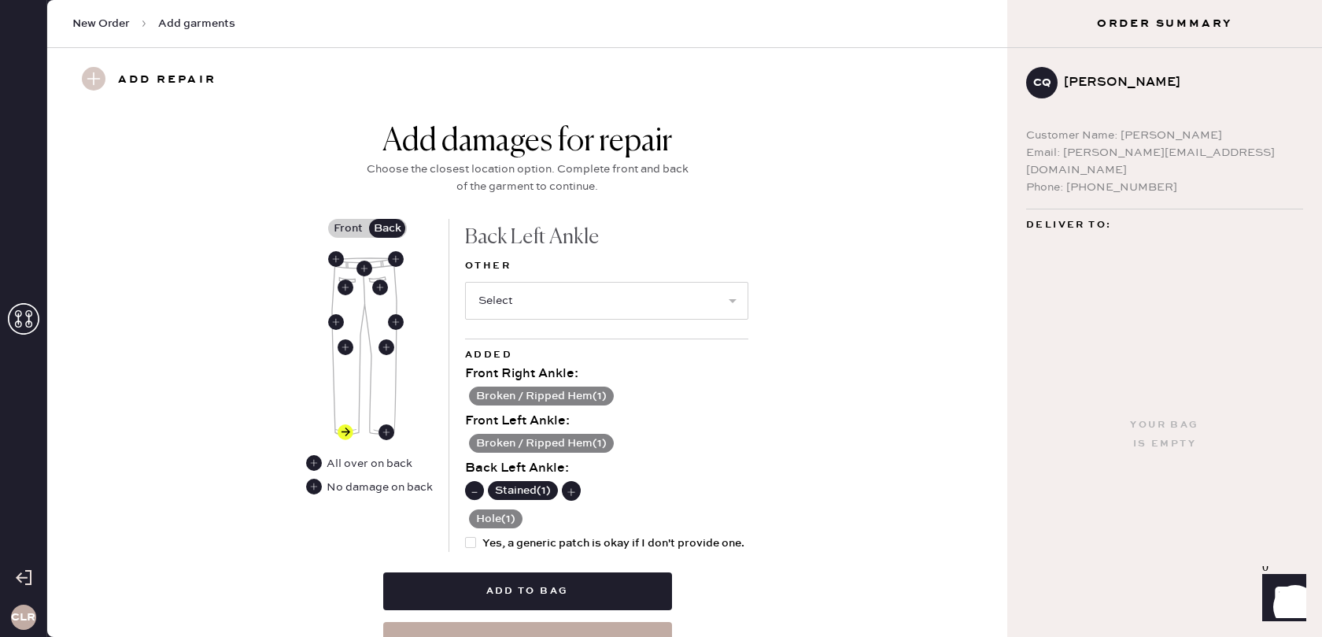
click at [474, 489] on use at bounding box center [475, 491] width 16 height 16
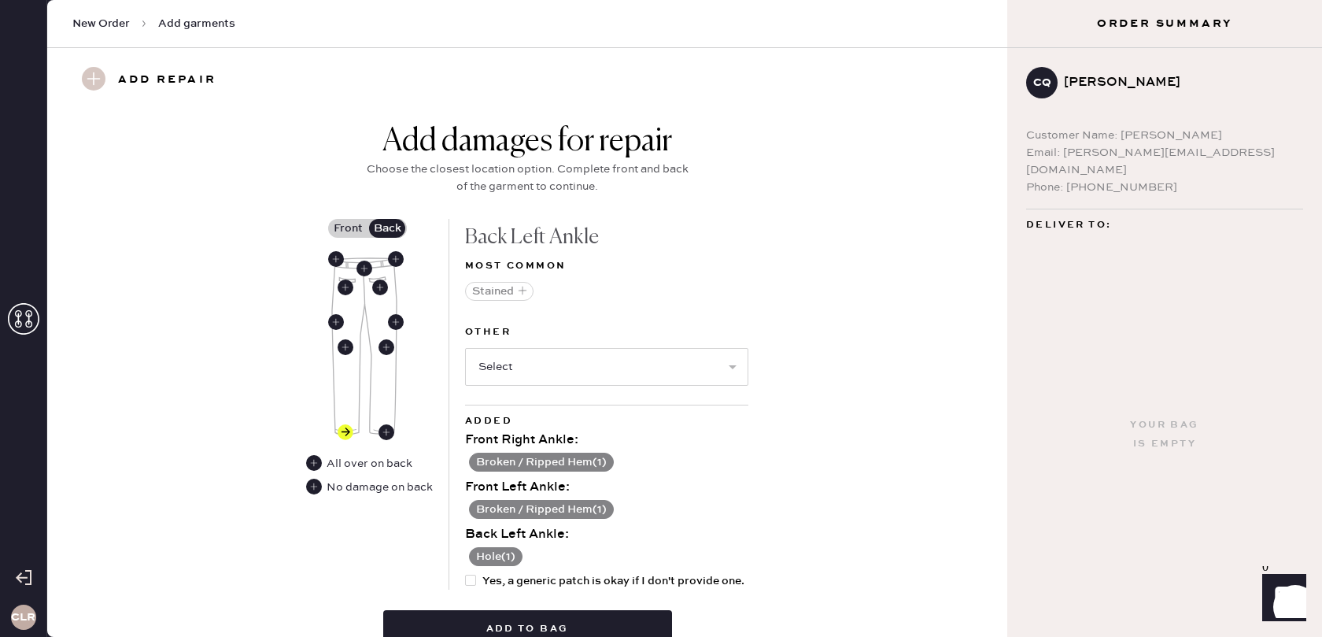
click at [482, 555] on button "Hole ( 1 )" at bounding box center [496, 556] width 54 height 19
click at [466, 552] on icon at bounding box center [474, 557] width 17 height 17
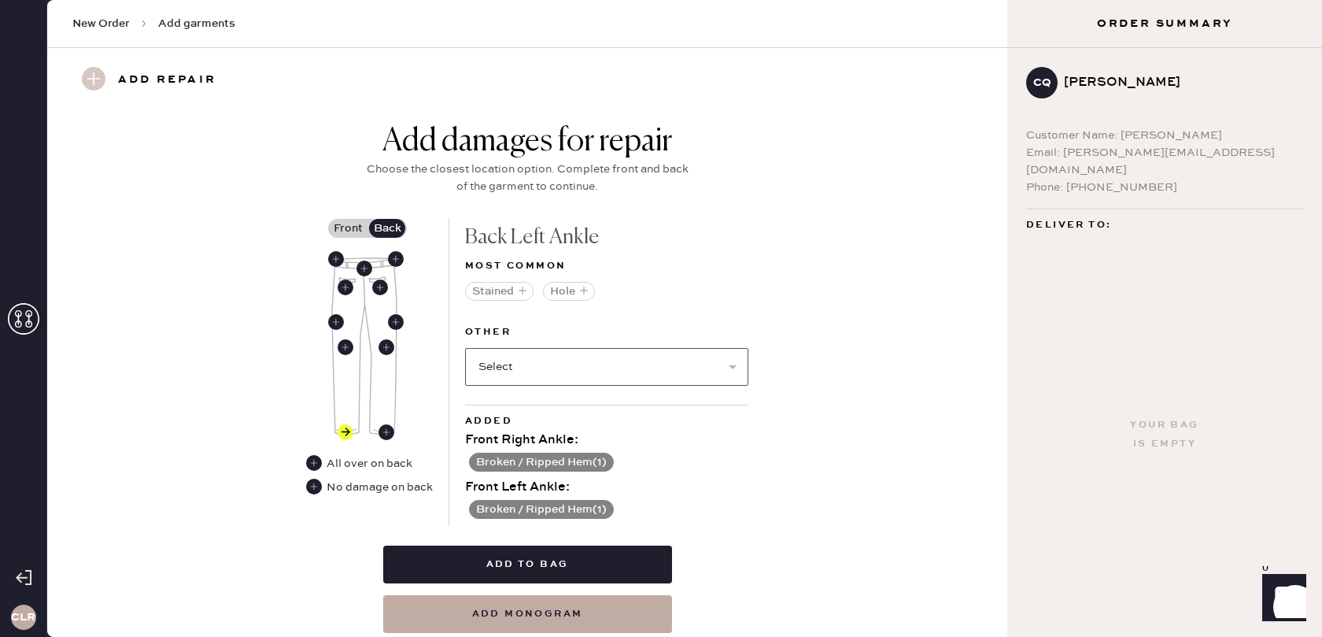
click at [540, 370] on select "Select Broken / Ripped Hem Broken Beads Broken Belt Loop Broken Button Broken E…" at bounding box center [606, 367] width 283 height 38
select select "1706"
click at [465, 348] on select "Select Broken / Ripped Hem Broken Beads Broken Belt Loop Broken Button Broken E…" at bounding box center [606, 367] width 283 height 38
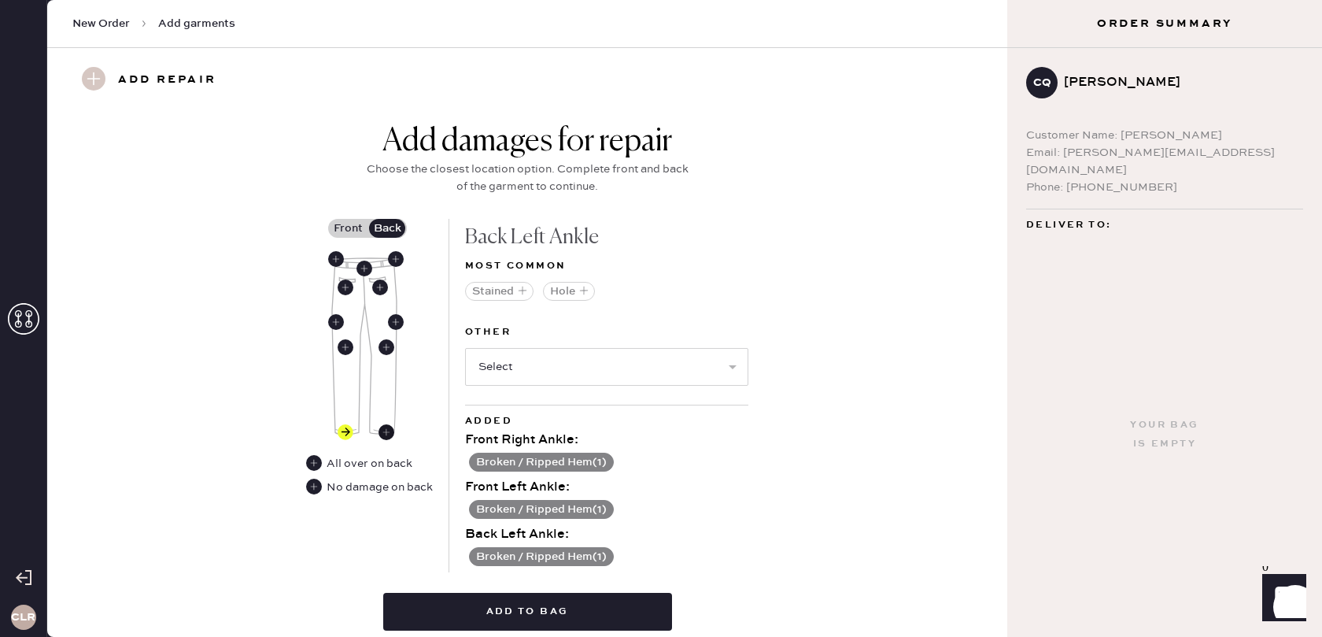
click at [388, 431] on use at bounding box center [386, 432] width 16 height 16
click at [593, 364] on select "Select Broken / Ripped Hem Broken Beads Broken Belt Loop Broken Button Broken E…" at bounding box center [606, 367] width 283 height 38
select select "1706"
click at [465, 348] on select "Select Broken / Ripped Hem Broken Beads Broken Belt Loop Broken Button Broken E…" at bounding box center [606, 367] width 283 height 38
select select
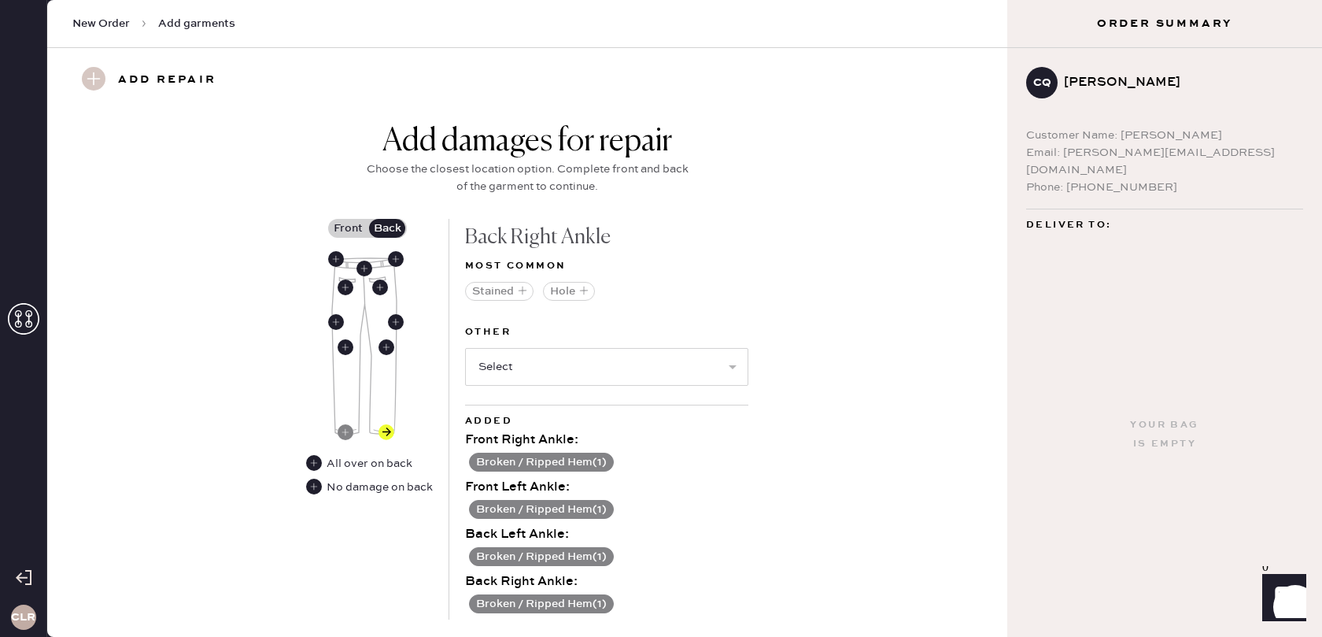
click at [757, 474] on div "Add damages for repair Choose the closest location option. Complete front and b…" at bounding box center [527, 425] width 903 height 604
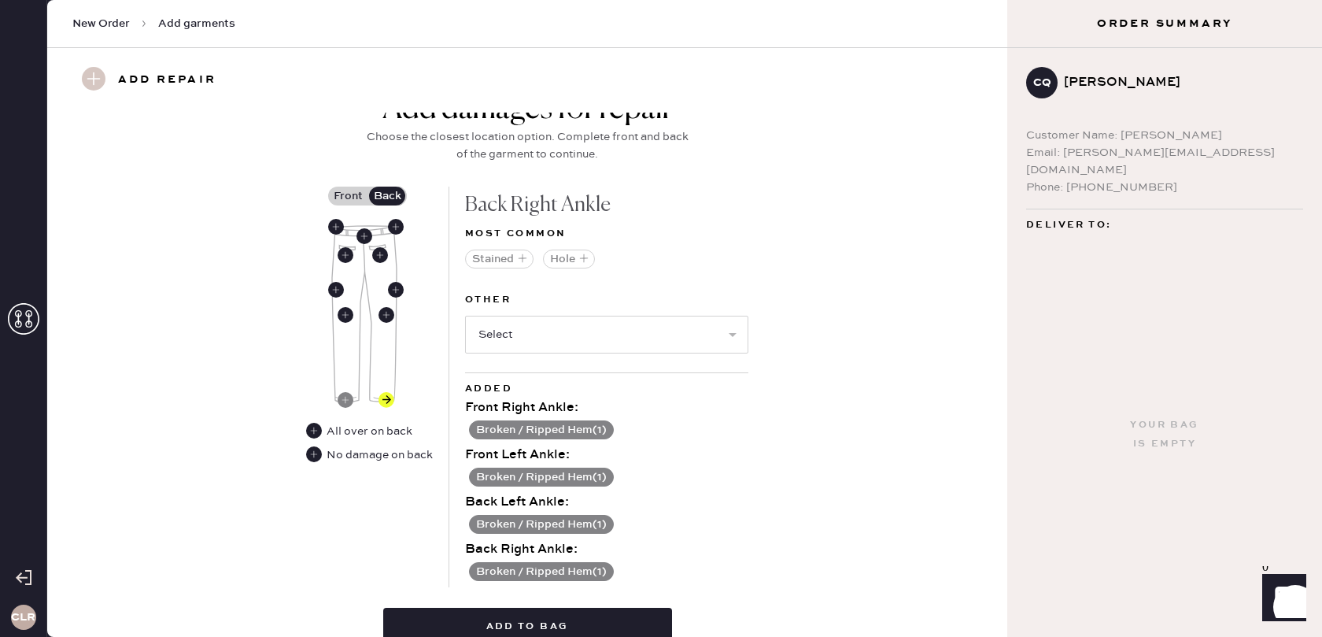
scroll to position [705, 0]
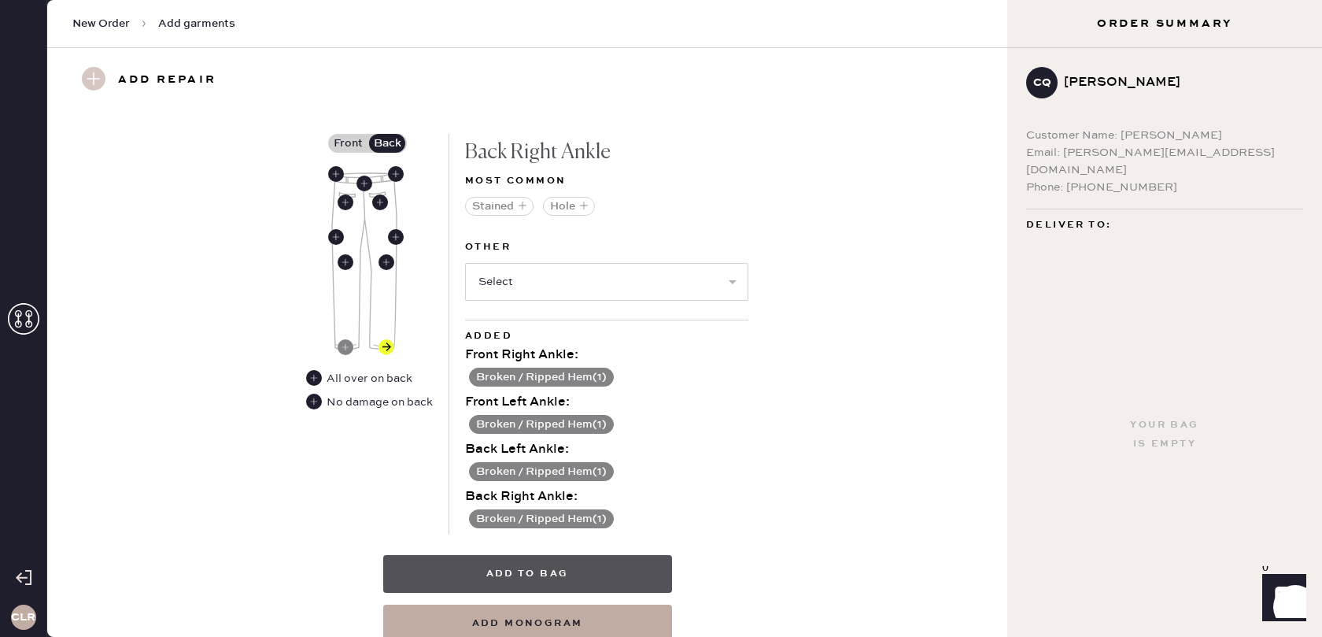
click at [514, 570] on button "Add to bag" at bounding box center [527, 574] width 289 height 38
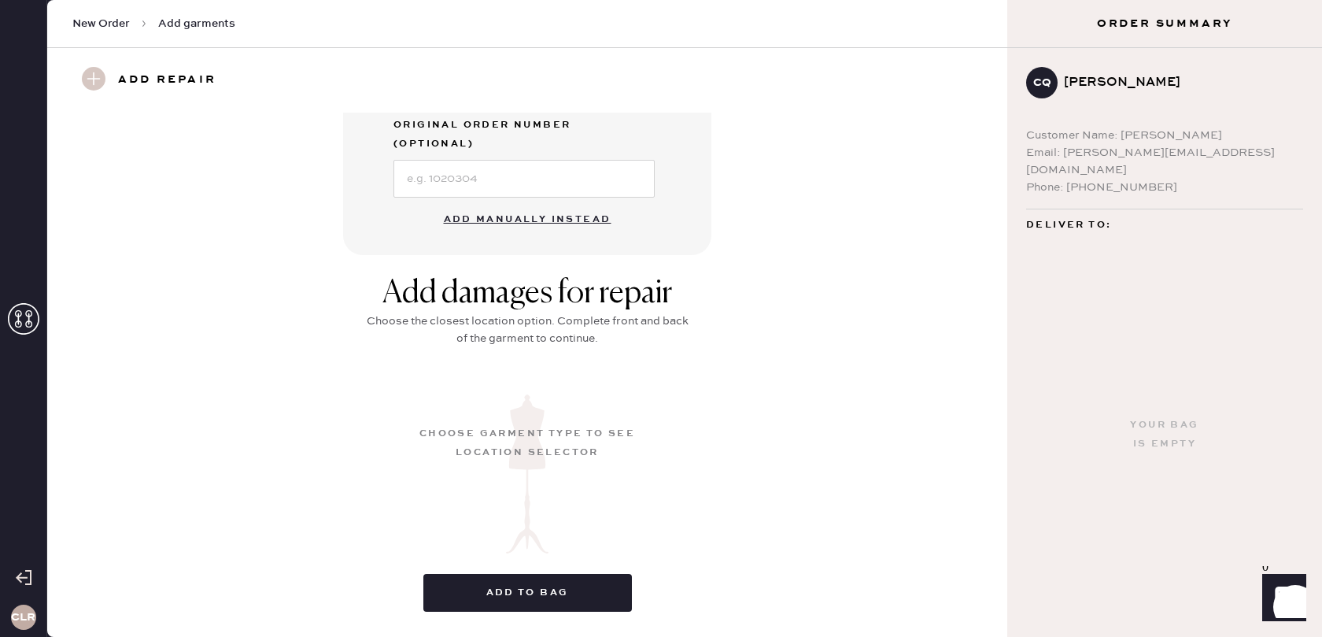
scroll to position [138, 0]
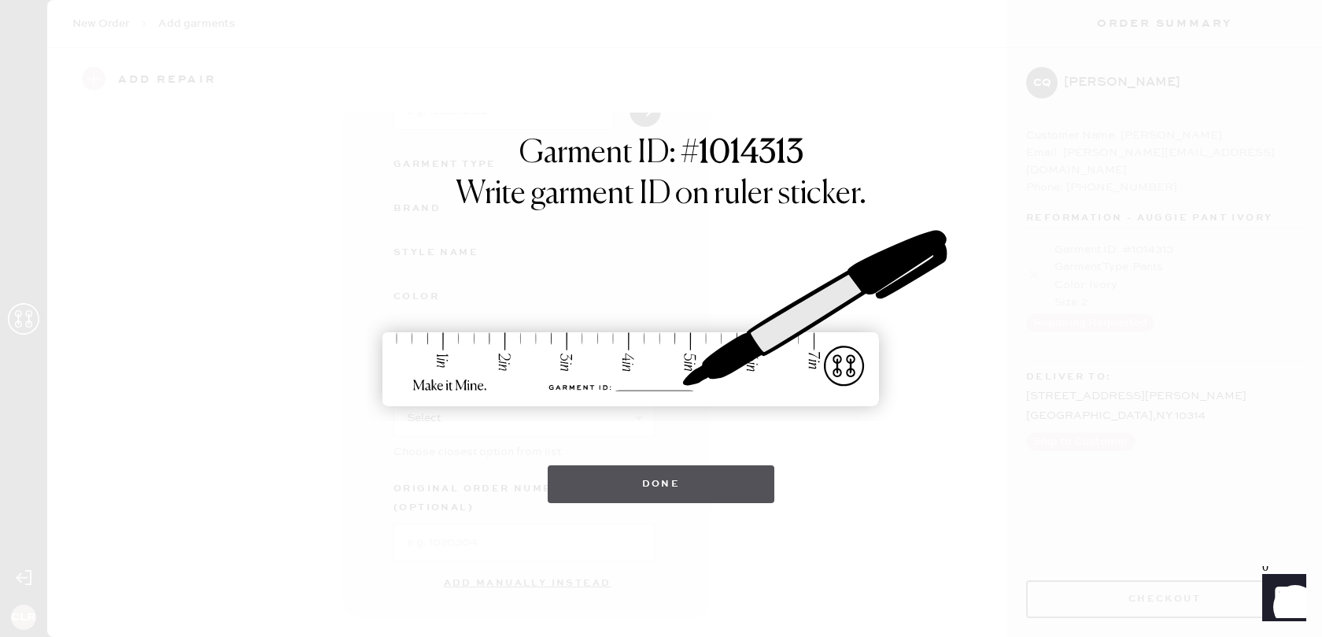
click at [629, 486] on button "Done" at bounding box center [661, 484] width 227 height 38
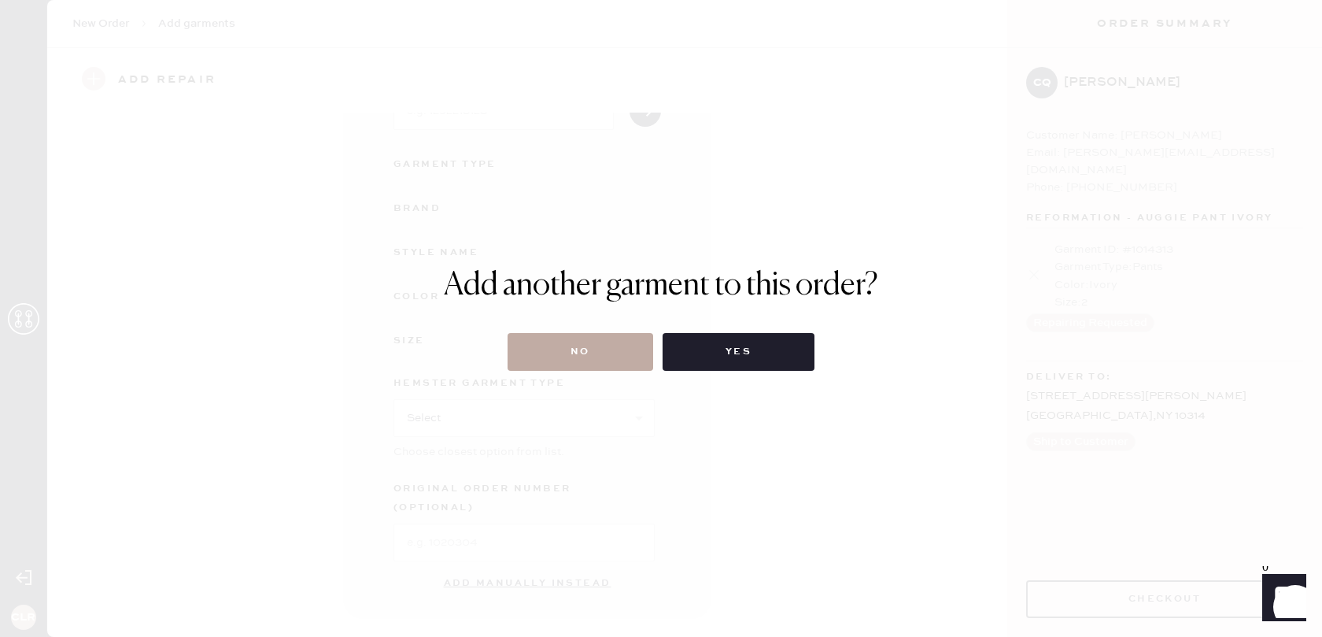
click at [595, 361] on button "No" at bounding box center [581, 352] width 146 height 38
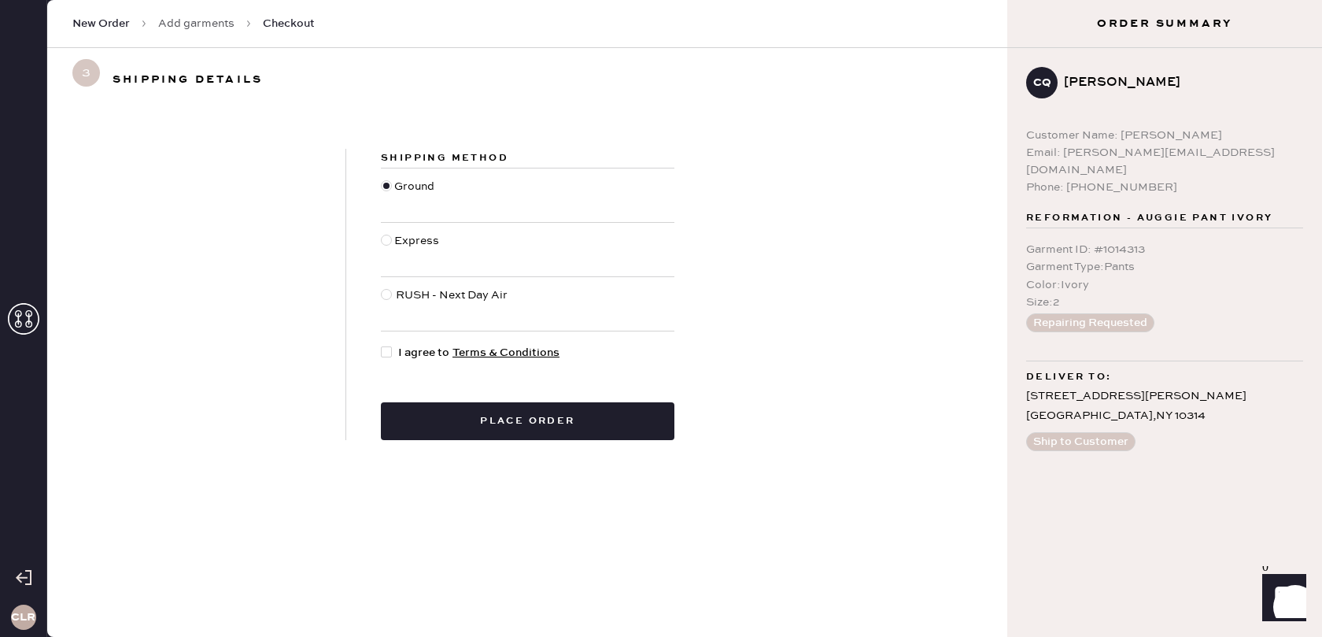
drag, startPoint x: 386, startPoint y: 352, endPoint x: 415, endPoint y: 383, distance: 42.3
click at [387, 352] on div at bounding box center [386, 351] width 11 height 11
click at [382, 345] on input "I agree to Terms & Conditions" at bounding box center [381, 344] width 1 height 1
checkbox input "true"
click at [444, 411] on button "Place order" at bounding box center [528, 421] width 294 height 38
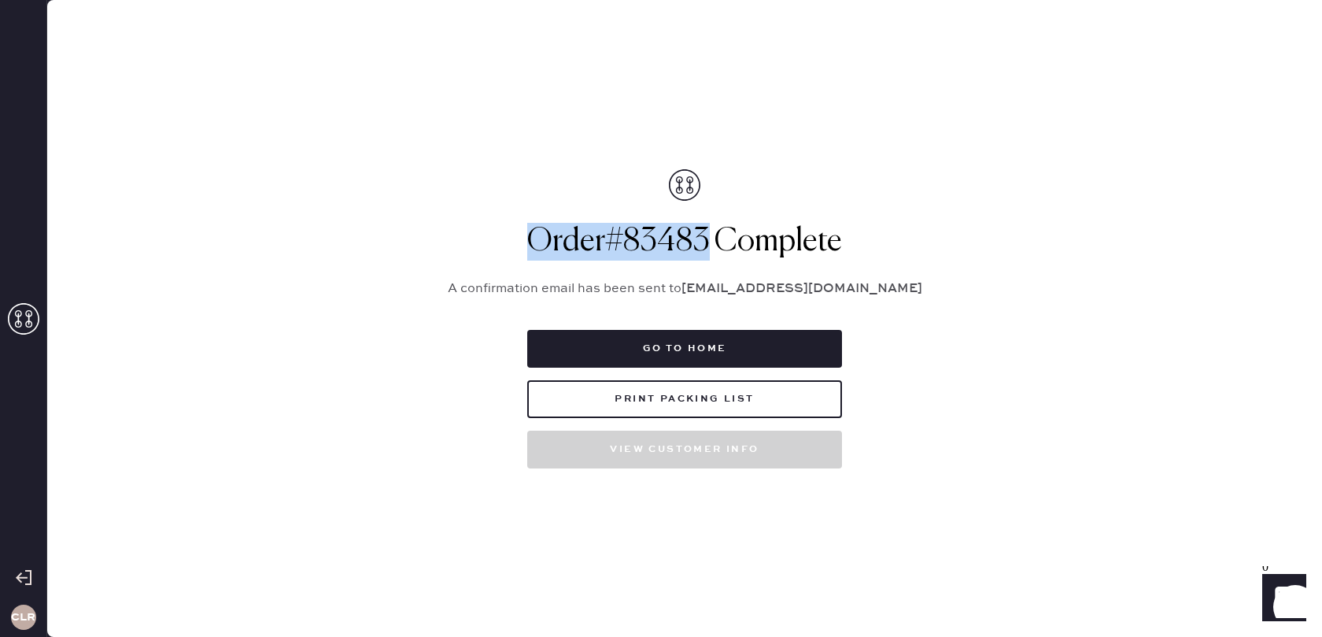
drag, startPoint x: 676, startPoint y: 243, endPoint x: 522, endPoint y: 242, distance: 154.2
click at [521, 242] on h1 "Order # 83483 Complete" at bounding box center [684, 242] width 511 height 38
copy h1 "Order # 83483"
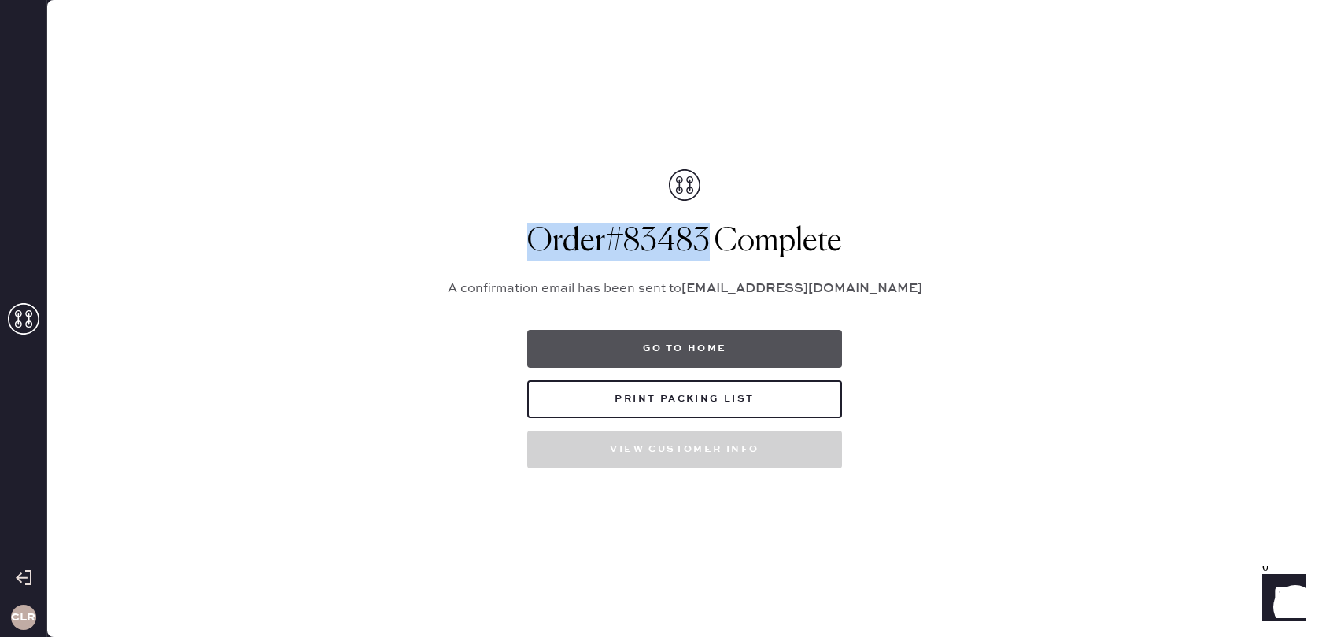
click at [678, 351] on button "Go to home" at bounding box center [684, 349] width 315 height 38
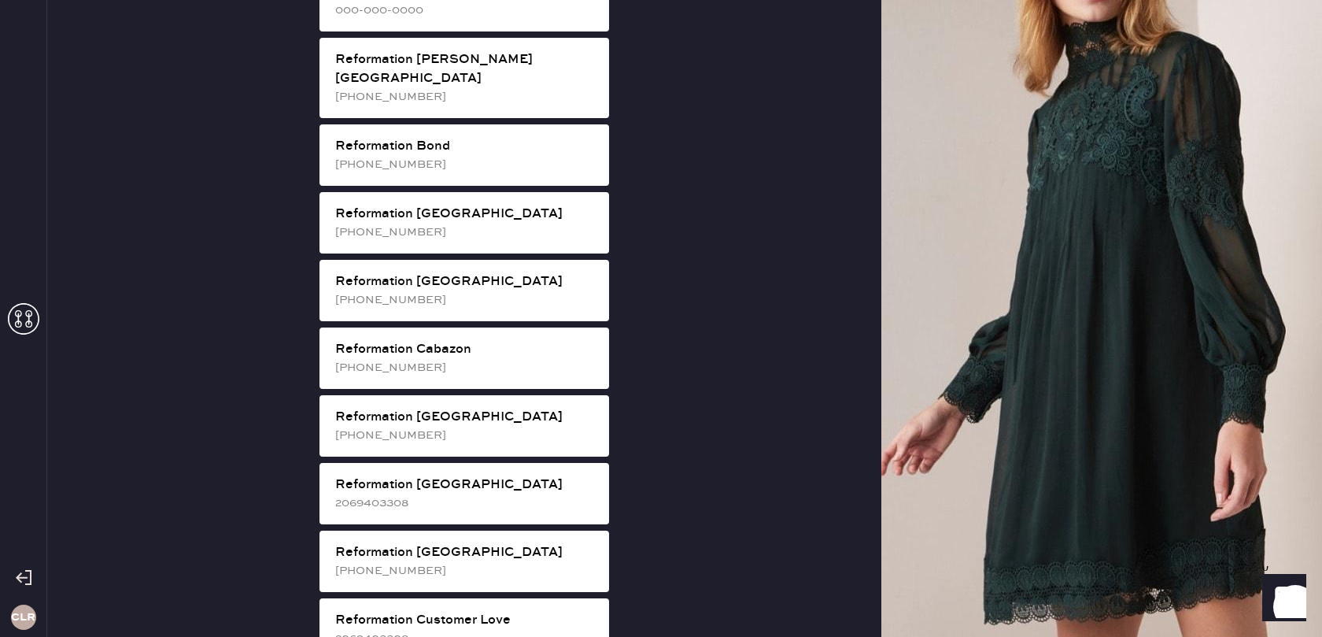
scroll to position [308, 0]
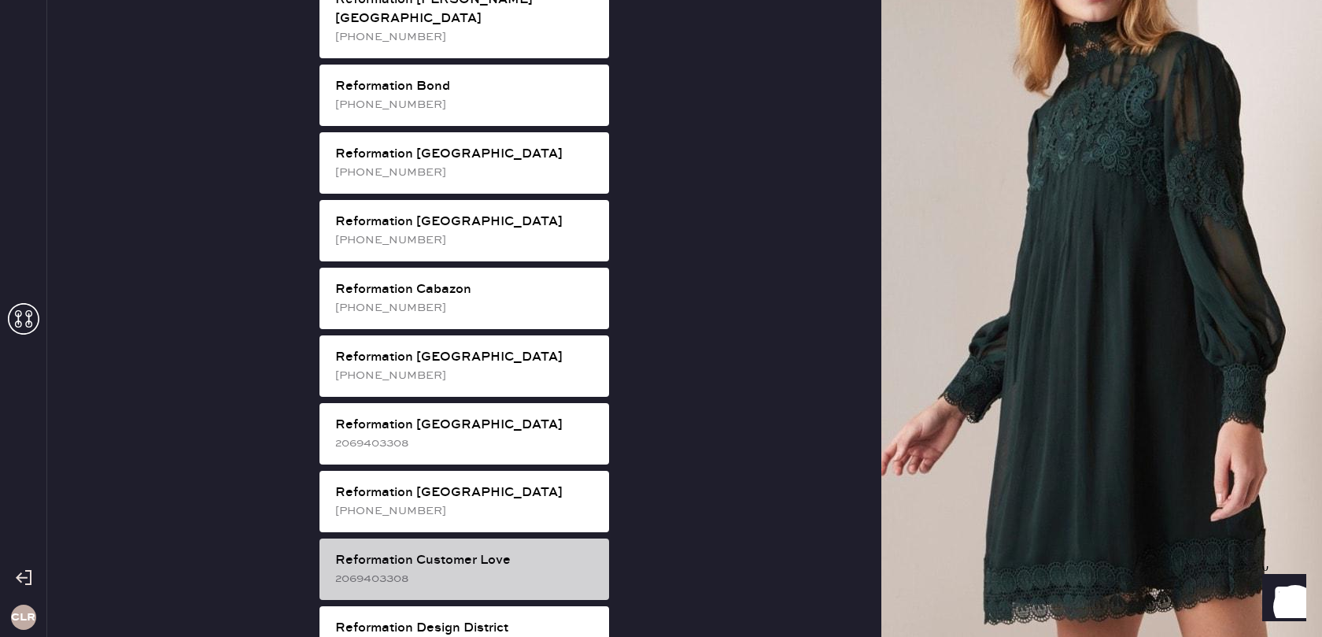
click at [471, 551] on div "Reformation Customer Love" at bounding box center [465, 560] width 261 height 19
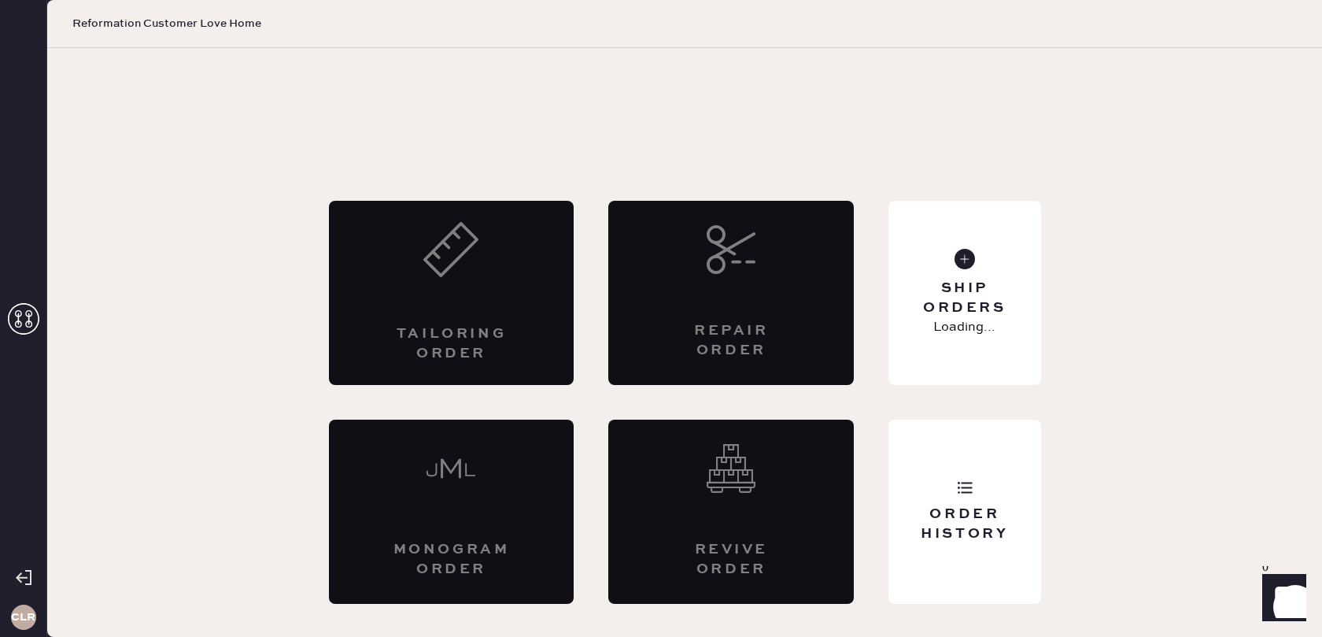
scroll to position [0, 0]
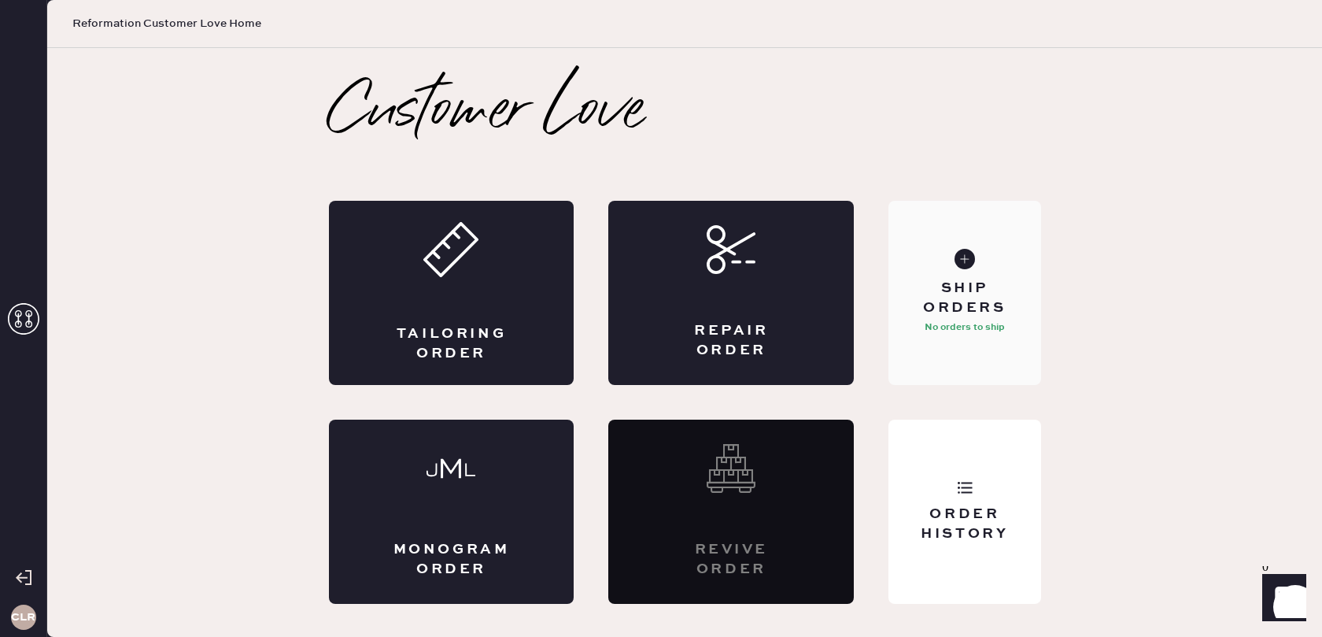
click at [978, 329] on p "No orders to ship" at bounding box center [965, 327] width 80 height 19
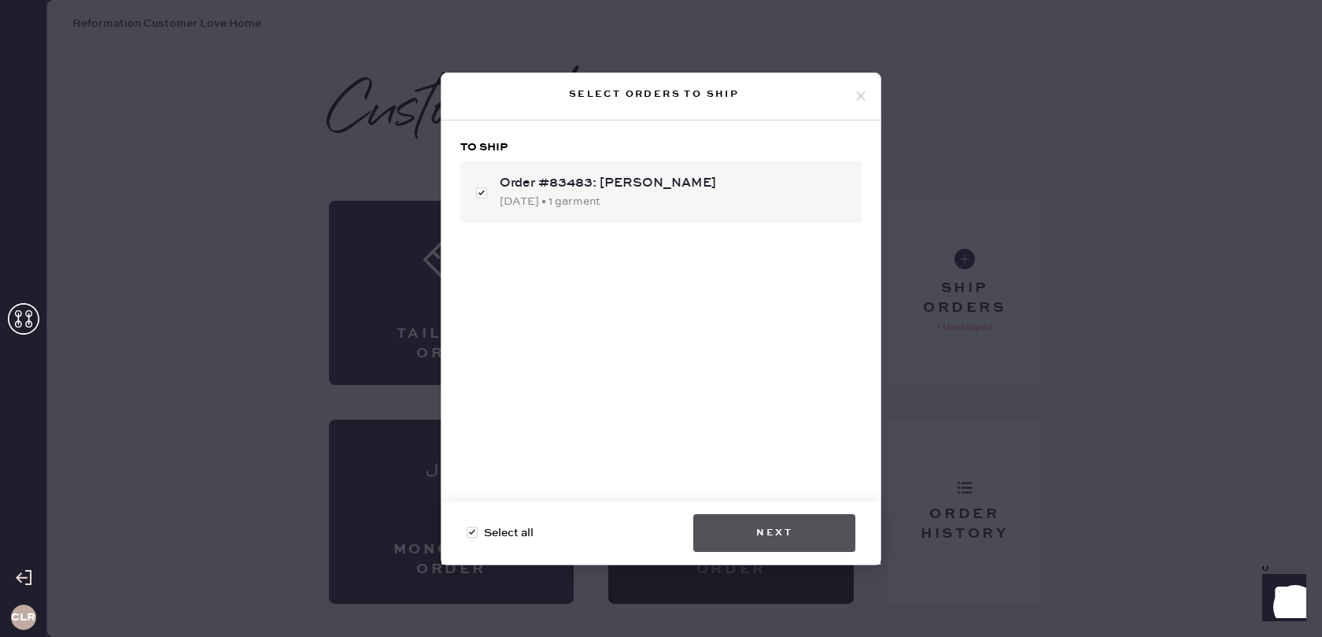
click at [763, 530] on button "Next" at bounding box center [774, 533] width 162 height 38
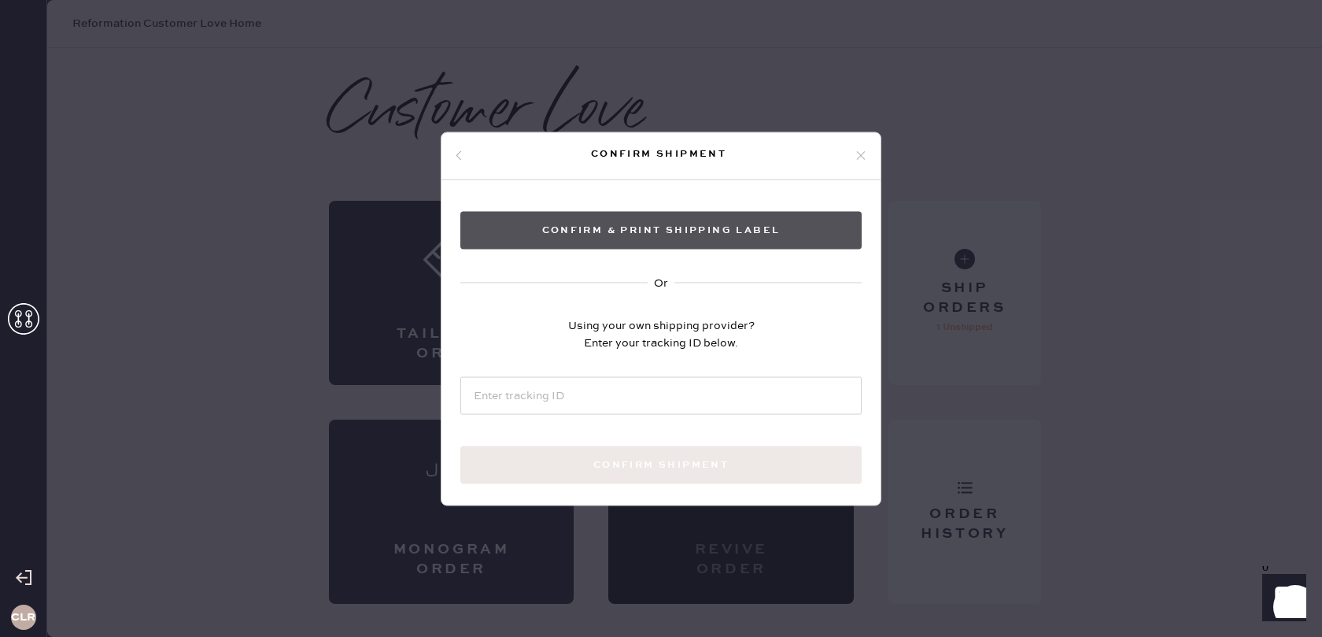
click at [639, 230] on button "Confirm & Print shipping label" at bounding box center [660, 230] width 401 height 38
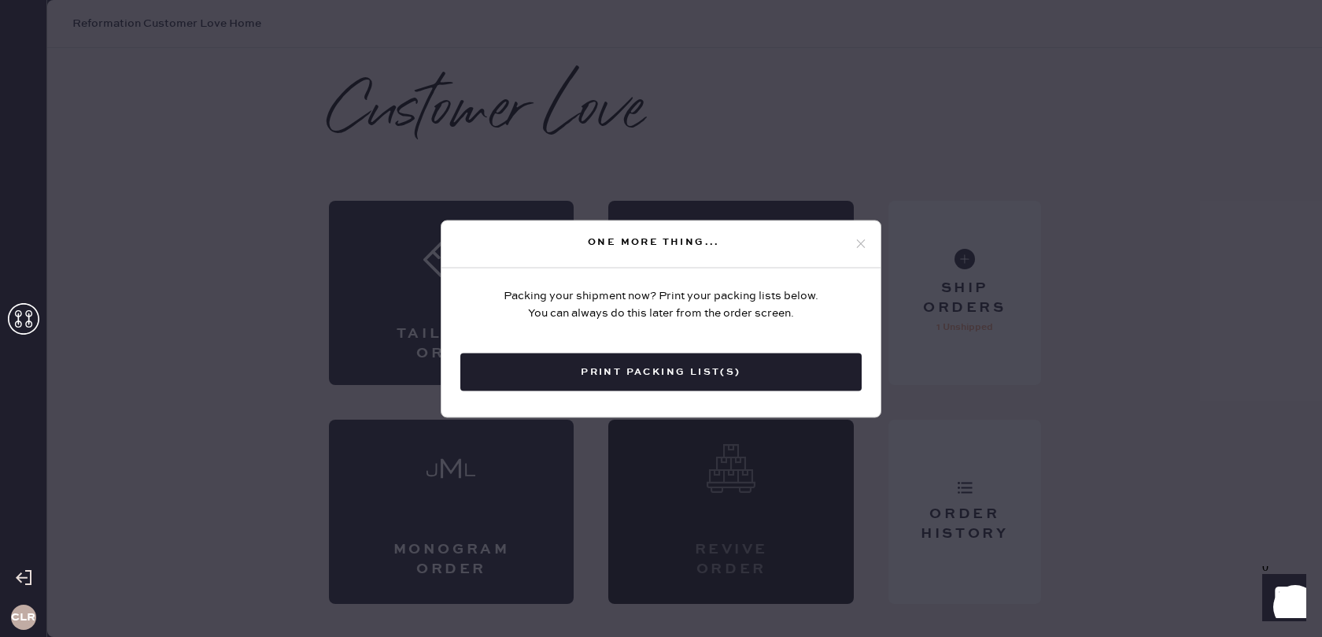
click at [684, 366] on button "Print Packing List(s)" at bounding box center [660, 372] width 401 height 38
